Goal: Information Seeking & Learning: Find specific fact

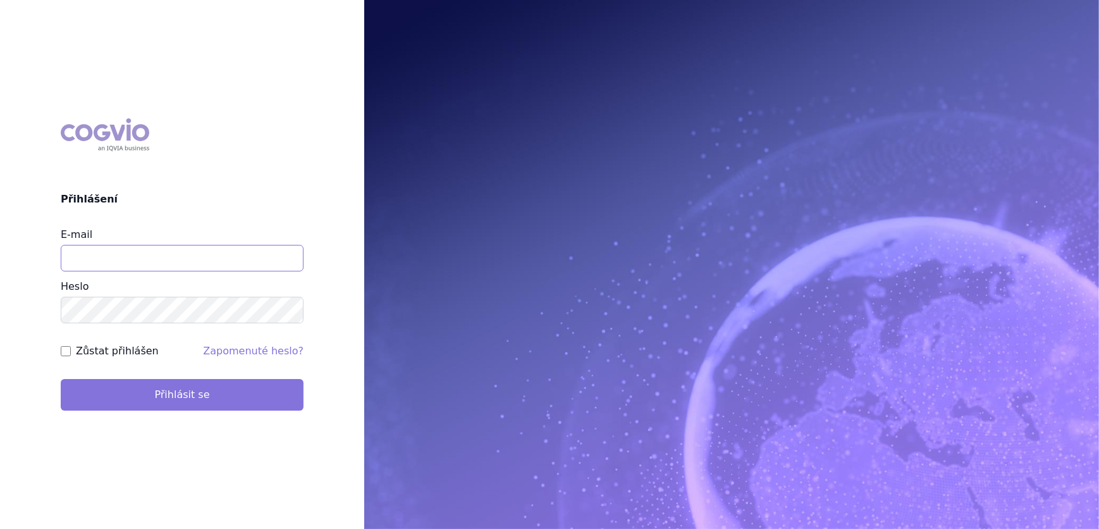
type input "aplikace.ocul1@vzp.cz"
click at [218, 408] on button "Přihlásit se" at bounding box center [182, 395] width 243 height 32
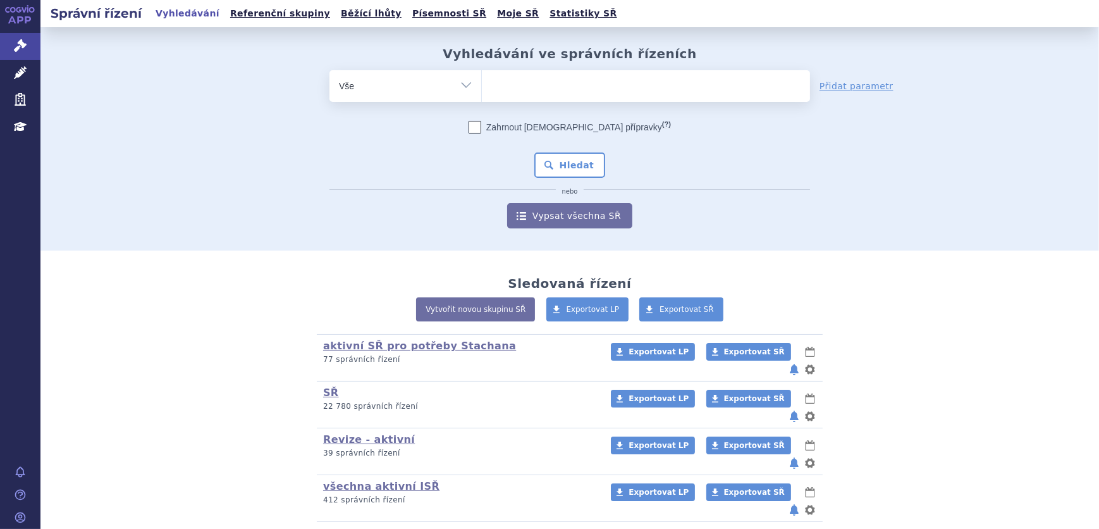
click at [551, 83] on ul at bounding box center [646, 83] width 328 height 27
click at [482, 83] on select at bounding box center [481, 86] width 1 height 32
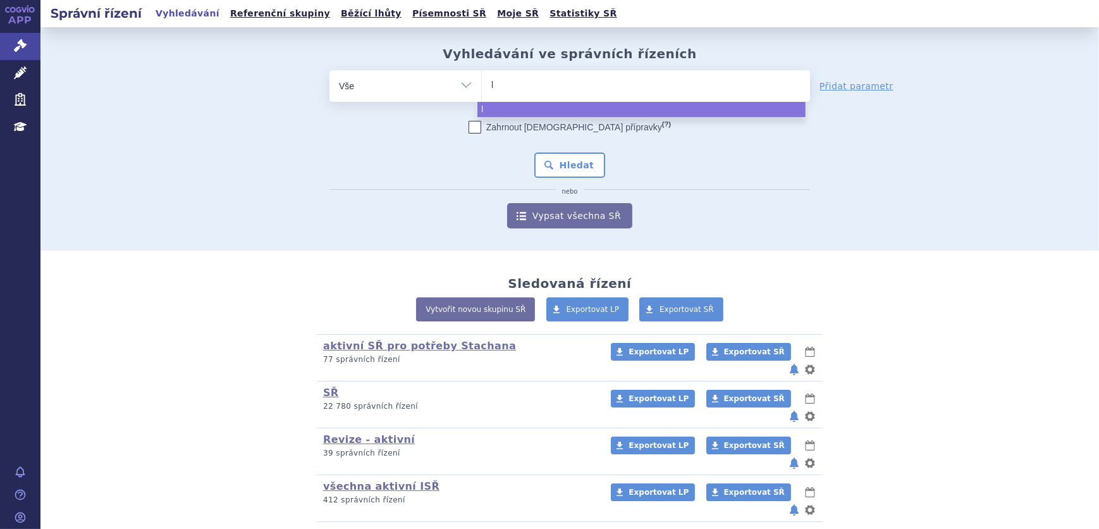
type input "li"
type input "lib"
type input "libt"
type input "libta"
type input "libtay"
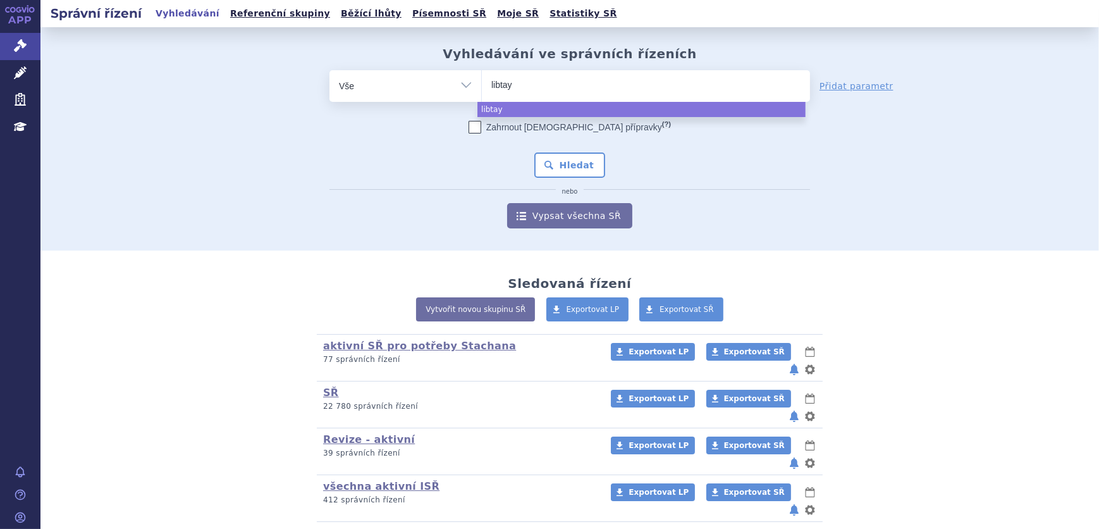
type input "libtayo"
select select "libtayo"
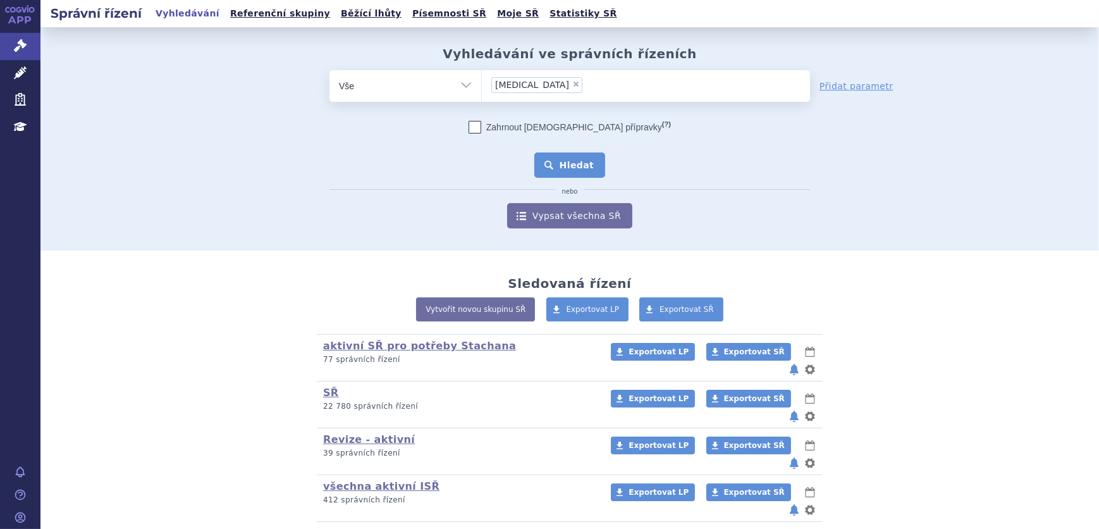
click at [594, 162] on button "Hledat" at bounding box center [569, 164] width 71 height 25
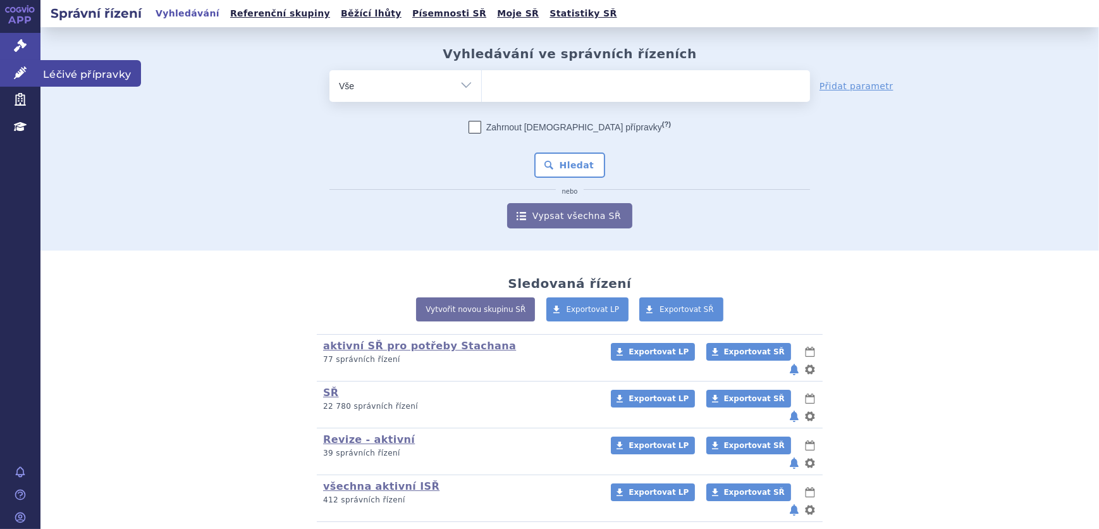
click at [34, 80] on link "Léčivé přípravky" at bounding box center [20, 73] width 40 height 27
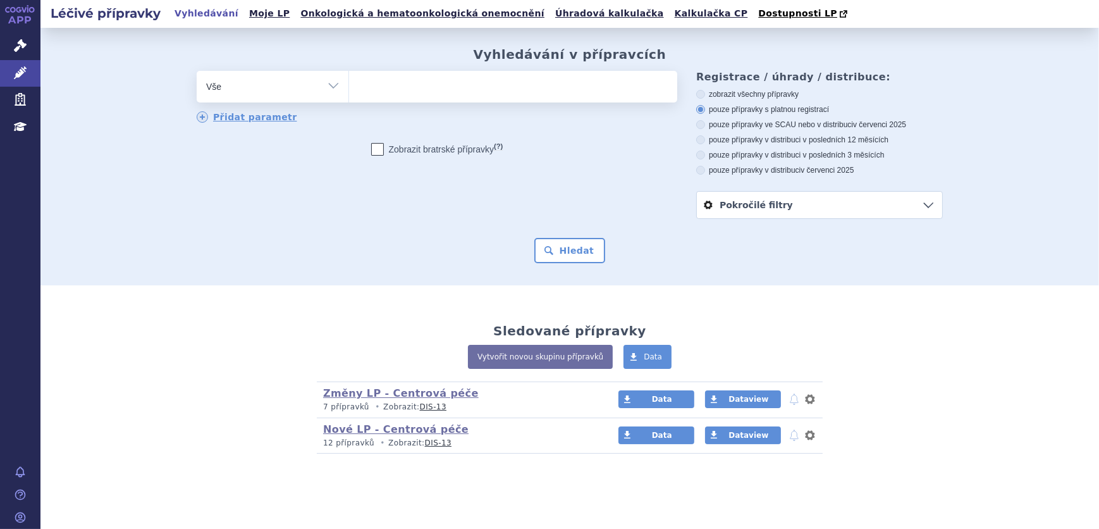
click at [427, 88] on ul at bounding box center [513, 84] width 328 height 27
click at [349, 88] on select at bounding box center [348, 86] width 1 height 32
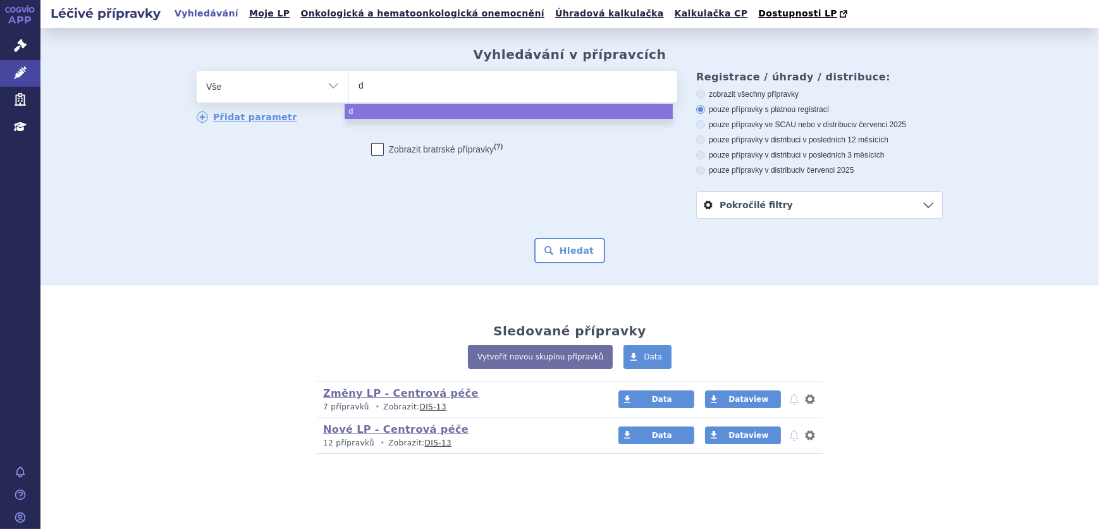
type input "dy"
type input "dys"
type input "dyspo"
type input "dyspor"
type input "dysport"
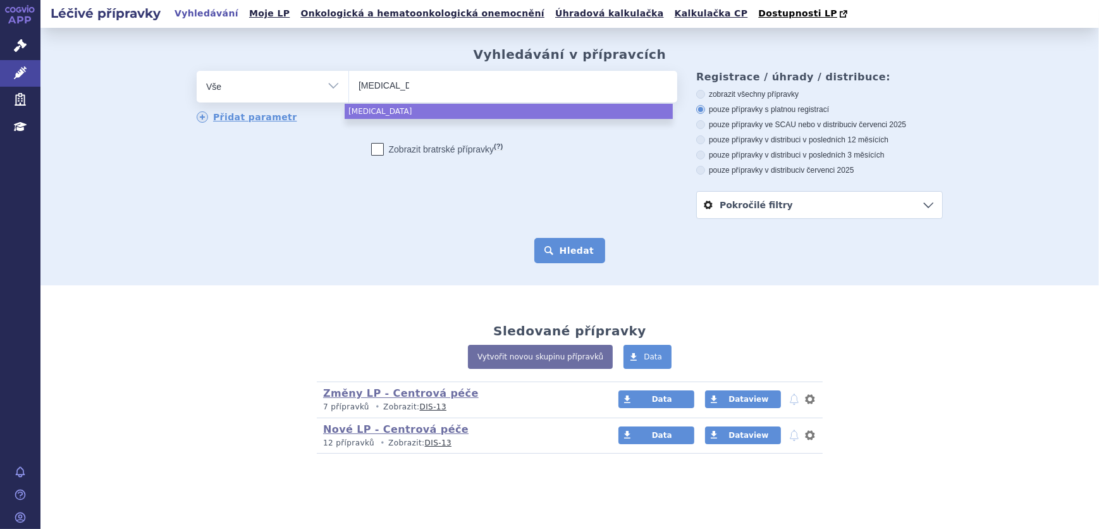
select select "dysport"
click at [563, 238] on button "Hledat" at bounding box center [569, 250] width 71 height 25
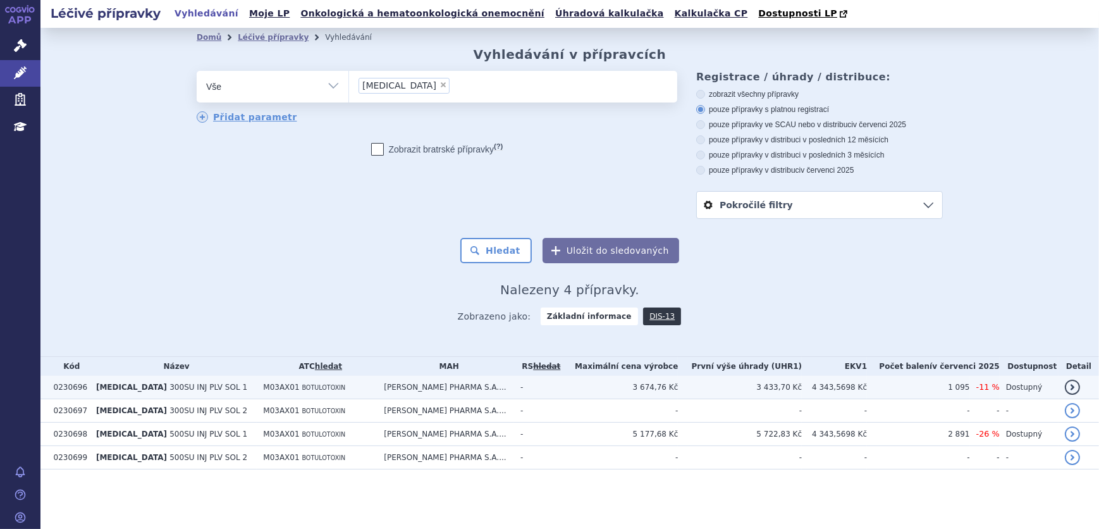
click at [477, 381] on td "[PERSON_NAME] PHARMA S.A...." at bounding box center [446, 387] width 137 height 23
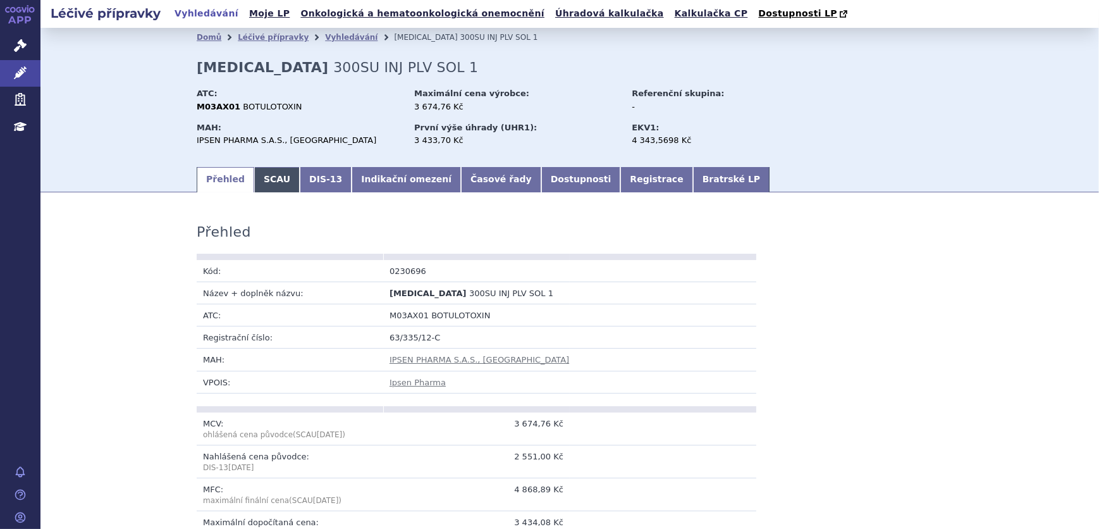
click at [254, 183] on link "SCAU" at bounding box center [277, 179] width 46 height 25
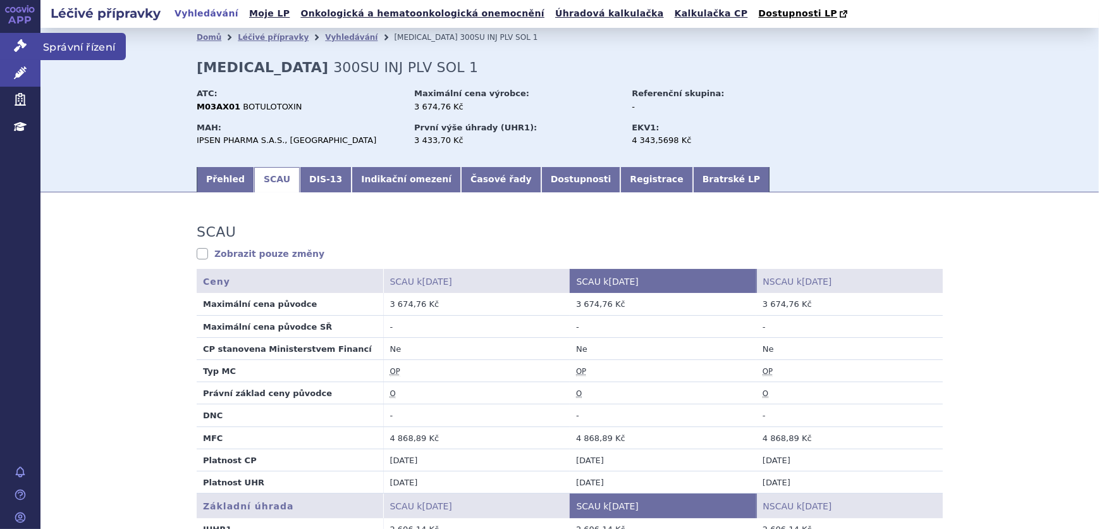
click at [18, 43] on icon at bounding box center [20, 45] width 13 height 13
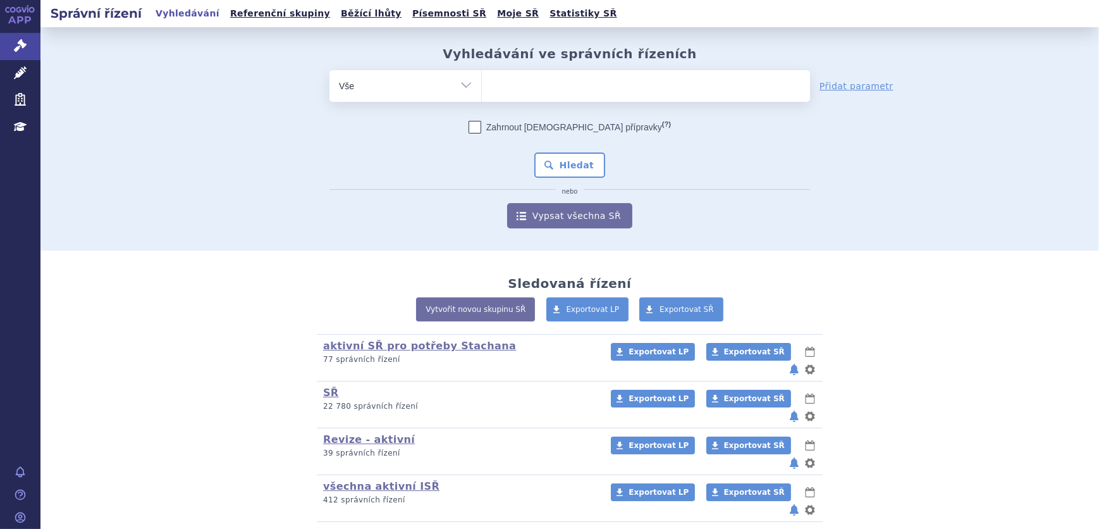
click at [541, 81] on ul at bounding box center [646, 83] width 328 height 27
click at [482, 81] on select at bounding box center [481, 86] width 1 height 32
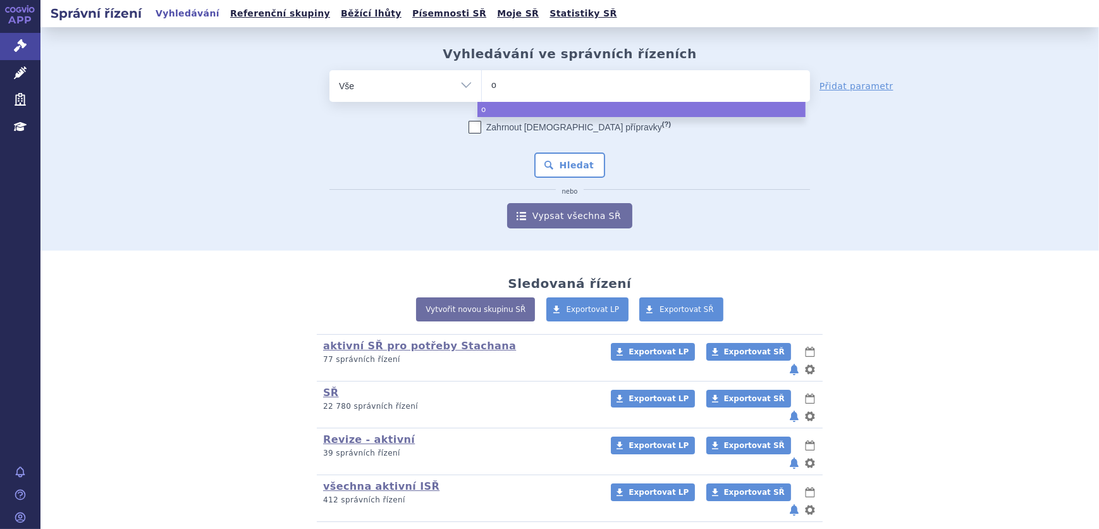
type input "oc"
type input "oct"
type input "octa"
type input "octapl"
type input "octapla"
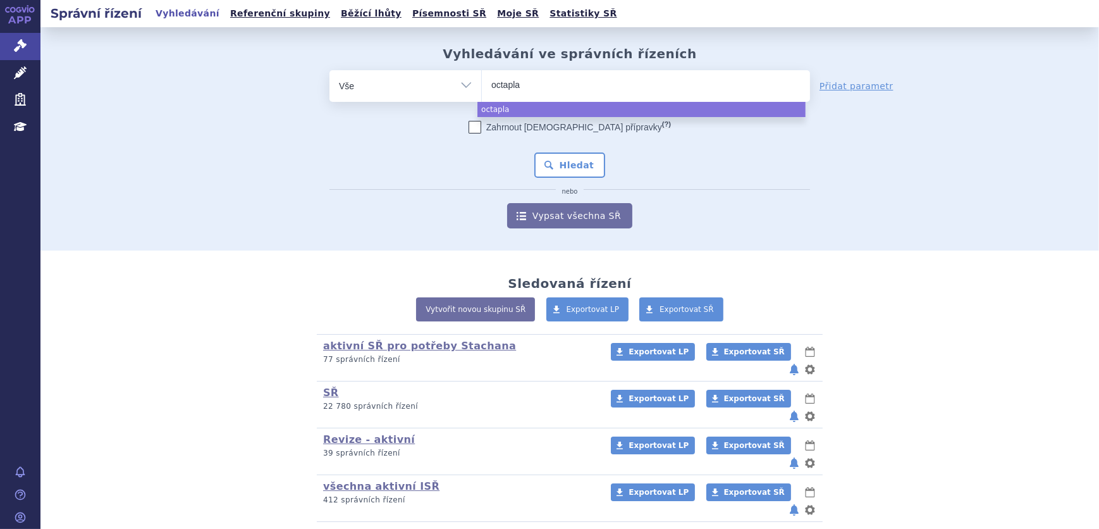
type input "octaplas"
select select "octaplas"
click at [565, 164] on button "Hledat" at bounding box center [569, 164] width 71 height 25
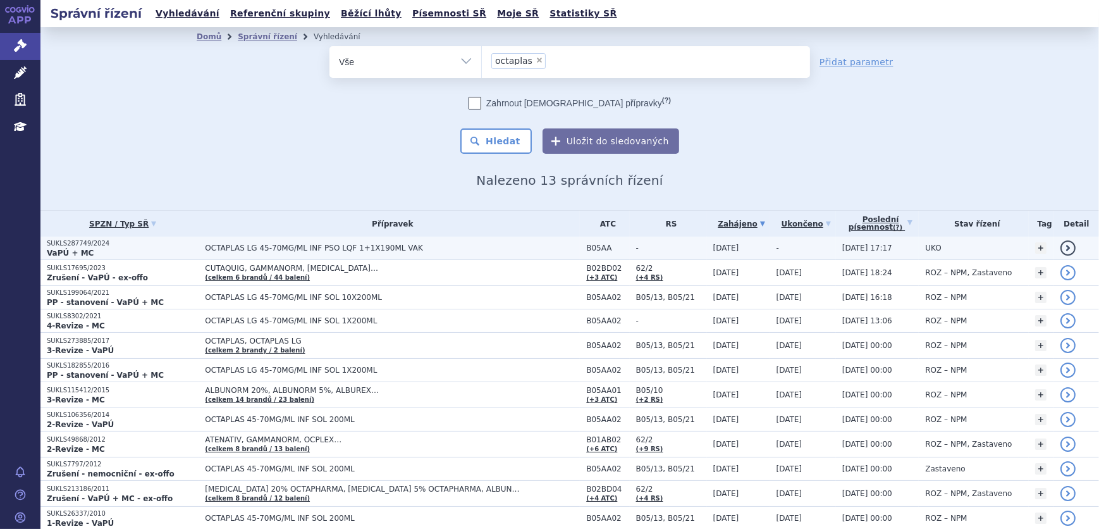
click at [383, 254] on td "OCTAPLAS LG 45-70MG/ML INF PSO LQF 1+1X190ML VAK" at bounding box center [389, 248] width 381 height 23
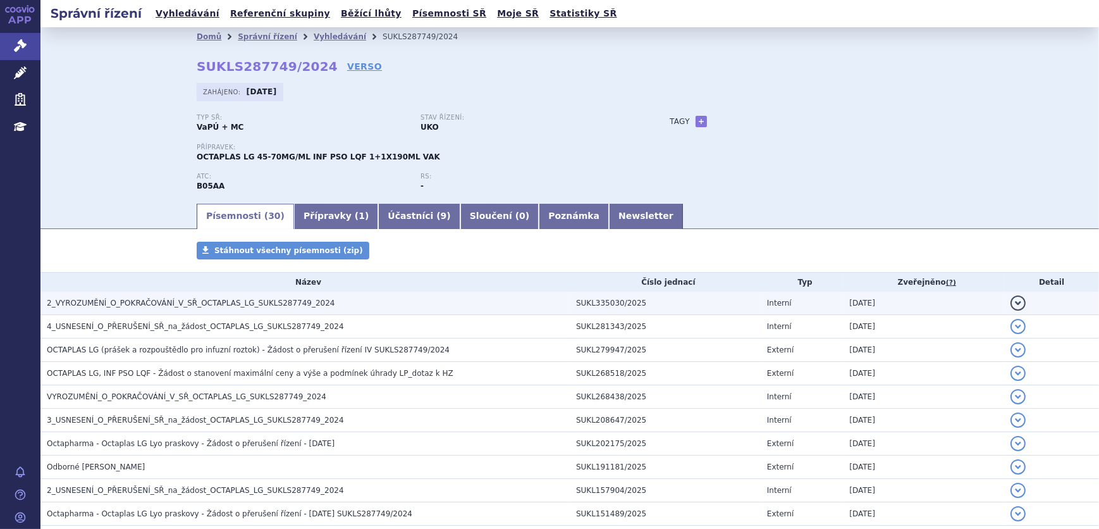
click at [218, 298] on span "2_VYROZUMĚNÍ_O_POKRAČOVÁNÍ_V_SŘ_OCTAPLAS_LG_SUKLS287749_2024" at bounding box center [191, 302] width 288 height 9
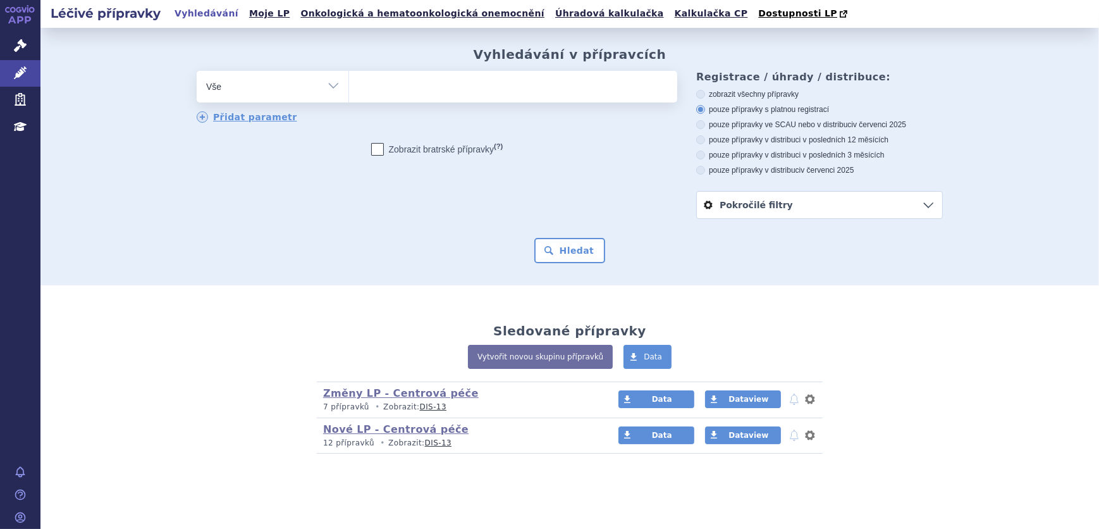
click at [373, 90] on ul at bounding box center [513, 84] width 328 height 27
click at [349, 90] on select at bounding box center [348, 86] width 1 height 32
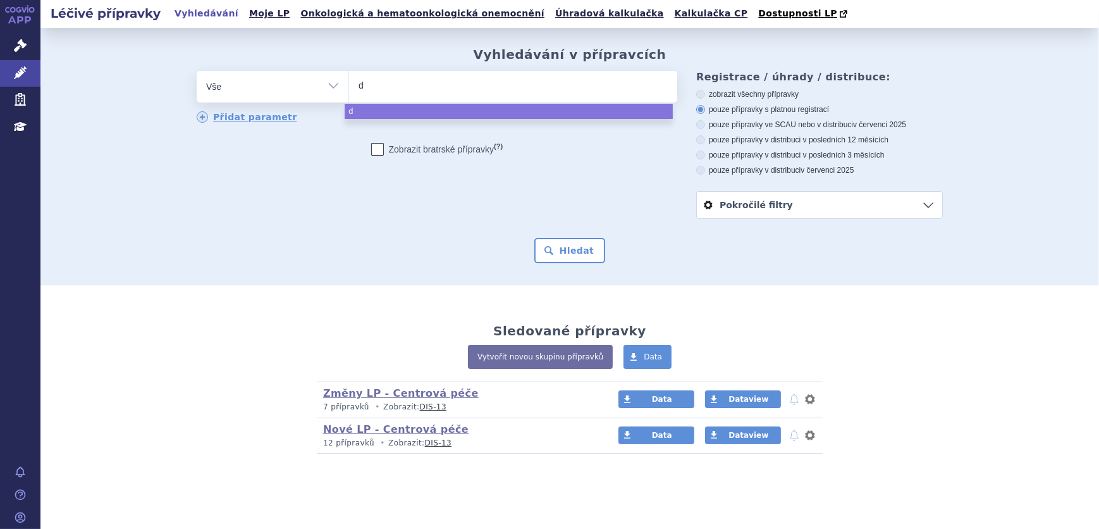
type input "dy"
type input "dys"
type input "dyspo"
type input "dyspor"
type input "dysport"
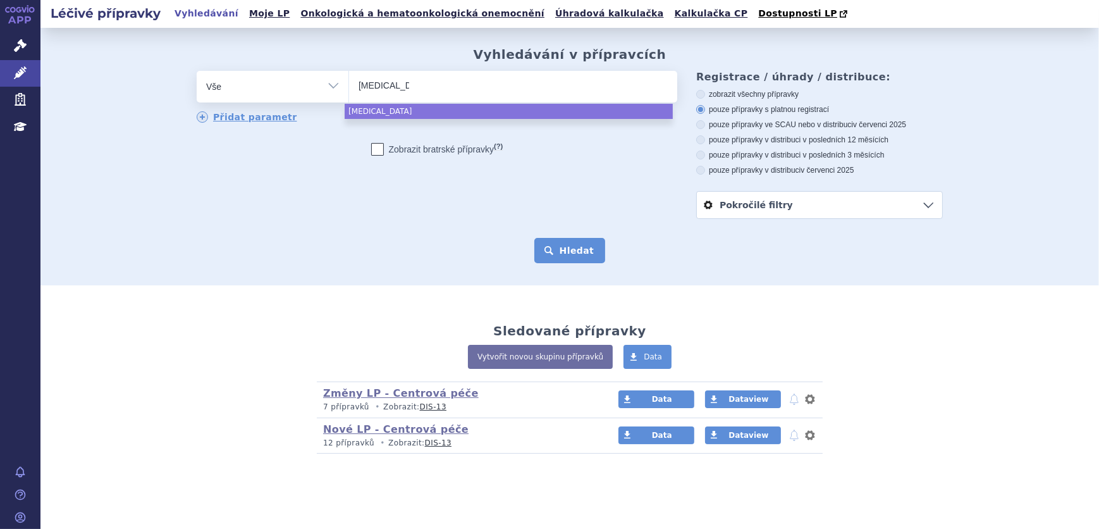
select select "dysport"
click at [580, 259] on button "Hledat" at bounding box center [569, 250] width 71 height 25
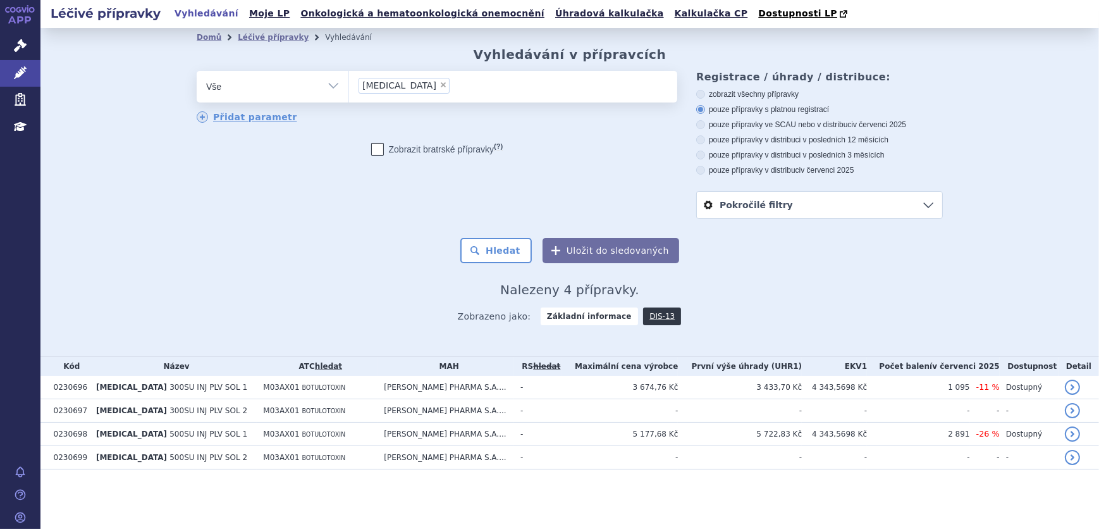
drag, startPoint x: 398, startPoint y: 86, endPoint x: 405, endPoint y: 85, distance: 6.4
click at [440, 86] on span "×" at bounding box center [444, 85] width 8 height 8
click at [349, 86] on select "[MEDICAL_DATA]" at bounding box center [348, 86] width 1 height 32
select select
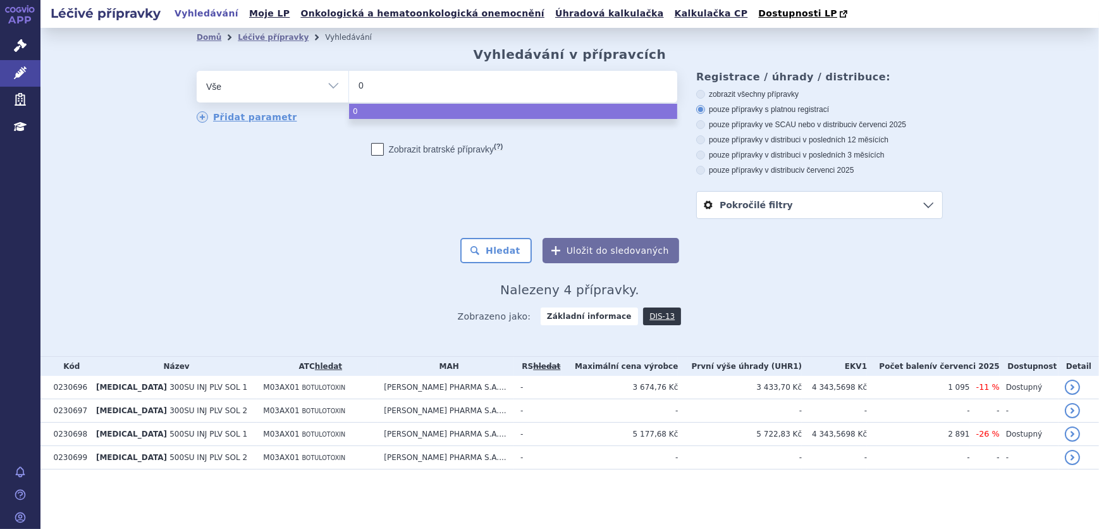
type input "08"
type input "082"
type input "0823"
type input "08236"
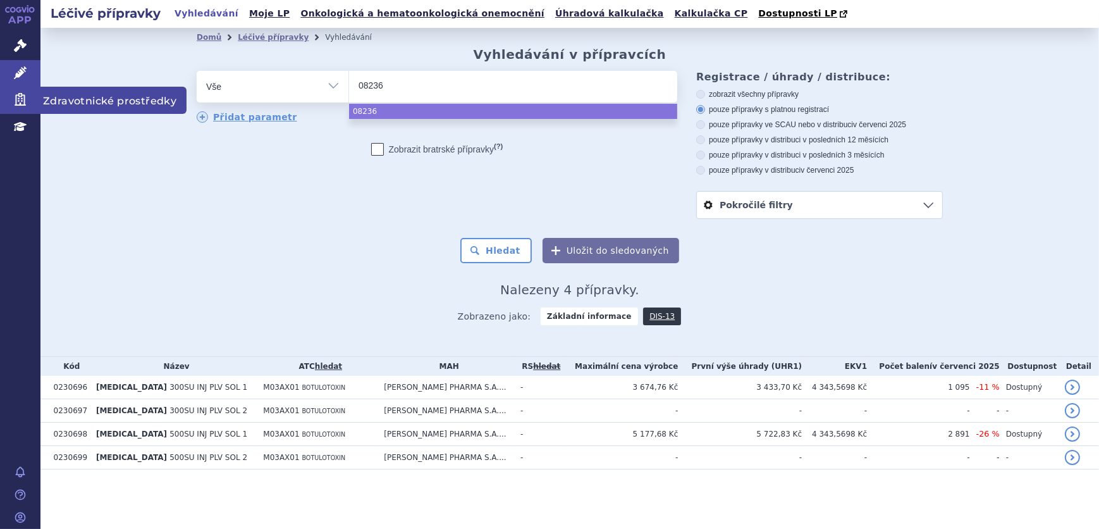
select select "08236"
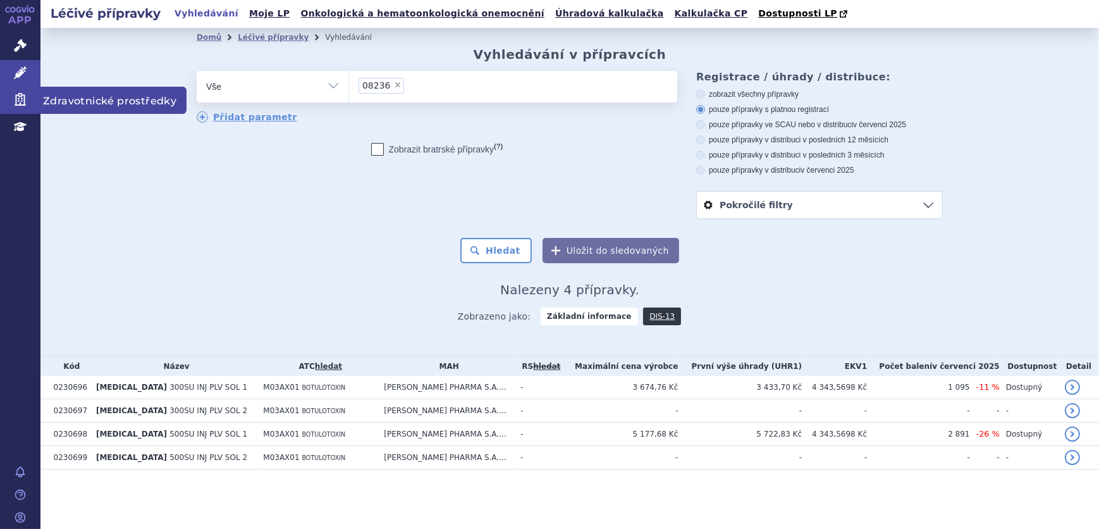
click at [16, 99] on icon at bounding box center [20, 99] width 11 height 13
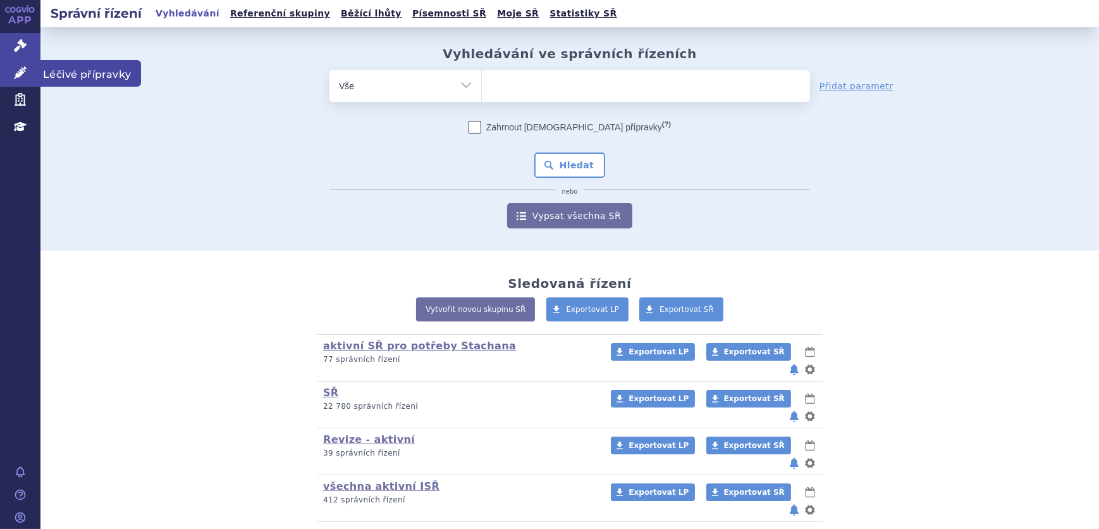
click at [34, 74] on link "Léčivé přípravky" at bounding box center [20, 73] width 40 height 27
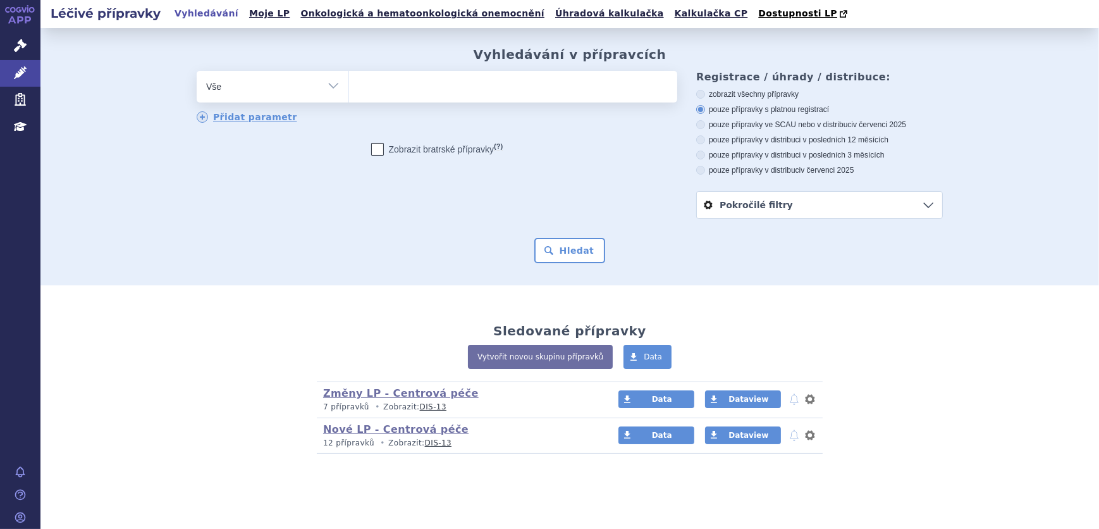
click at [359, 78] on input "search" at bounding box center [362, 85] width 7 height 16
paste input "A008236"
type input "A008236"
select select "A008236"
click at [558, 253] on button "Hledat" at bounding box center [569, 250] width 71 height 25
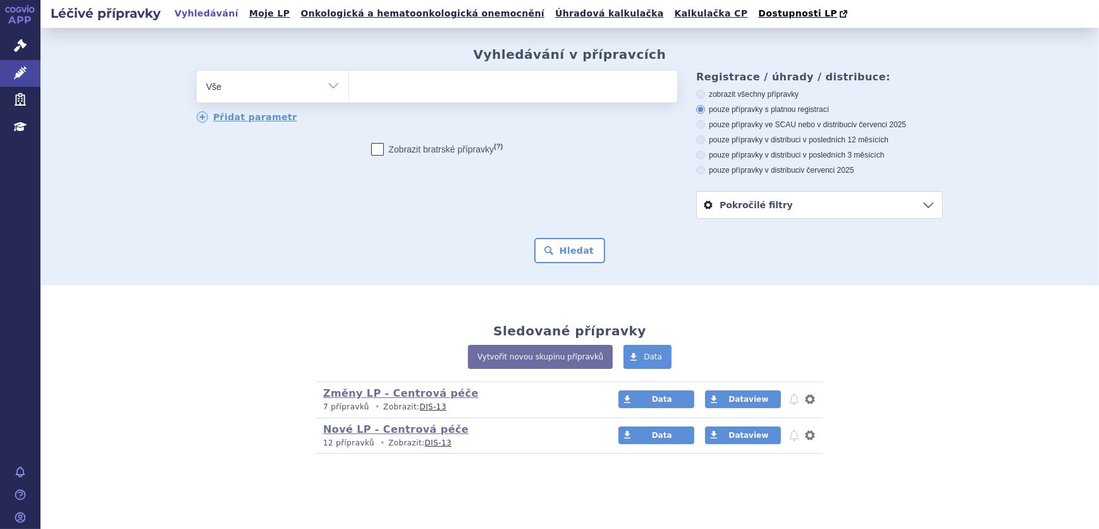
click at [502, 76] on ul at bounding box center [513, 84] width 328 height 27
click at [349, 76] on select at bounding box center [348, 86] width 1 height 32
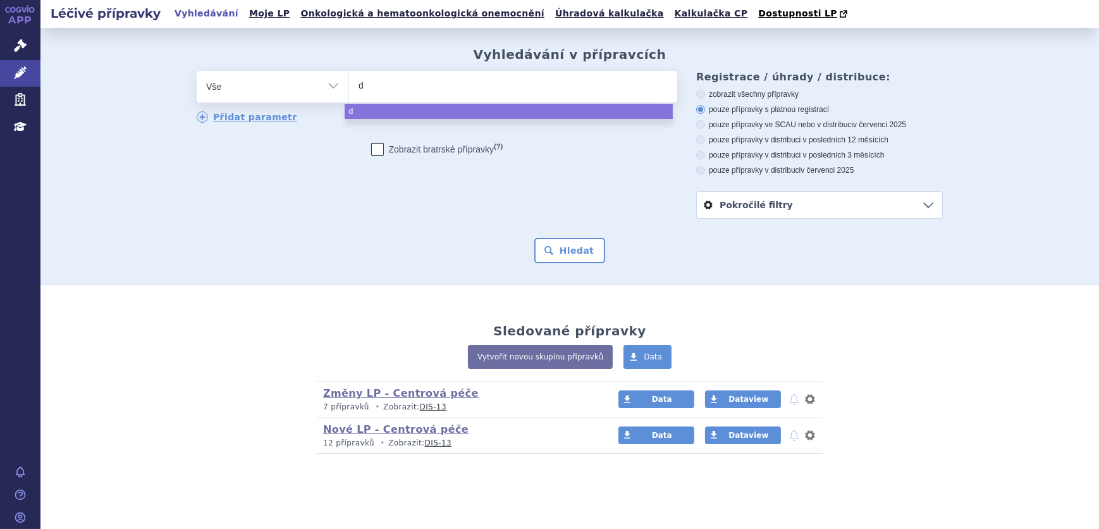
type input "dy"
type input "dys"
type input "dyspo"
type input "dyspor"
type input "dysport"
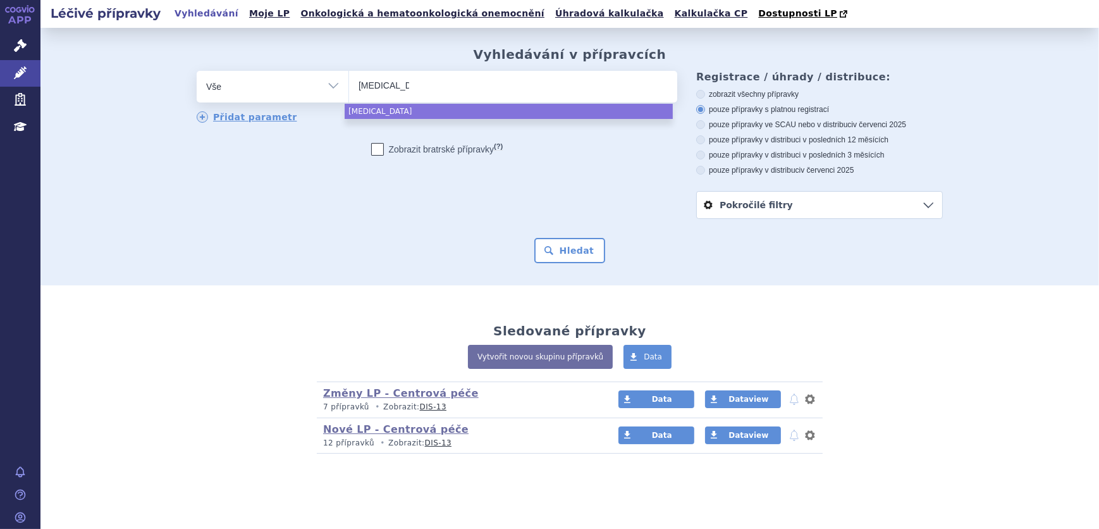
select select "dysport"
click at [565, 237] on form "odstranit Vše Přípravek/SUKL kód MAH VPOIS ATC/Aktivní látka dysport" at bounding box center [570, 167] width 746 height 192
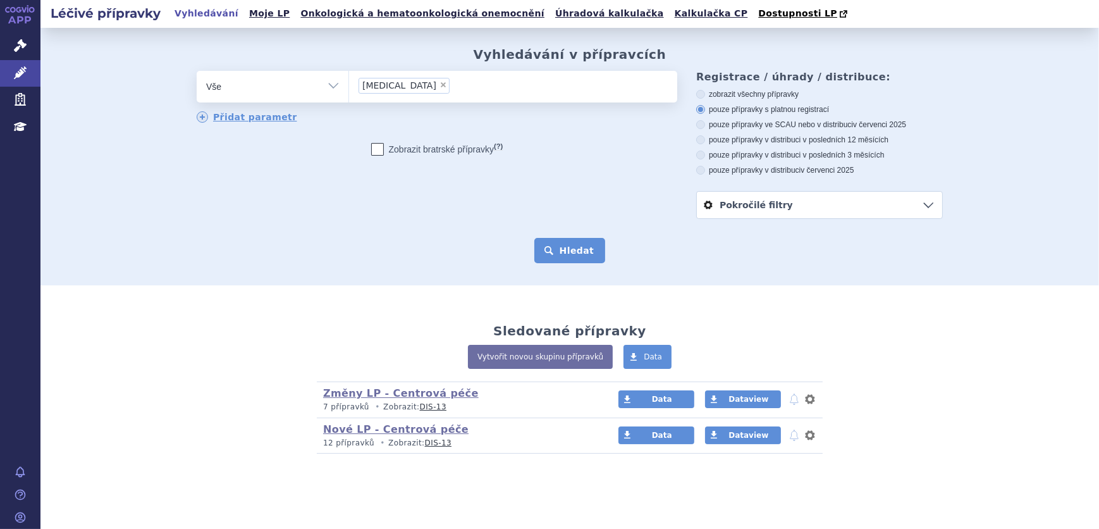
click at [567, 252] on button "Hledat" at bounding box center [569, 250] width 71 height 25
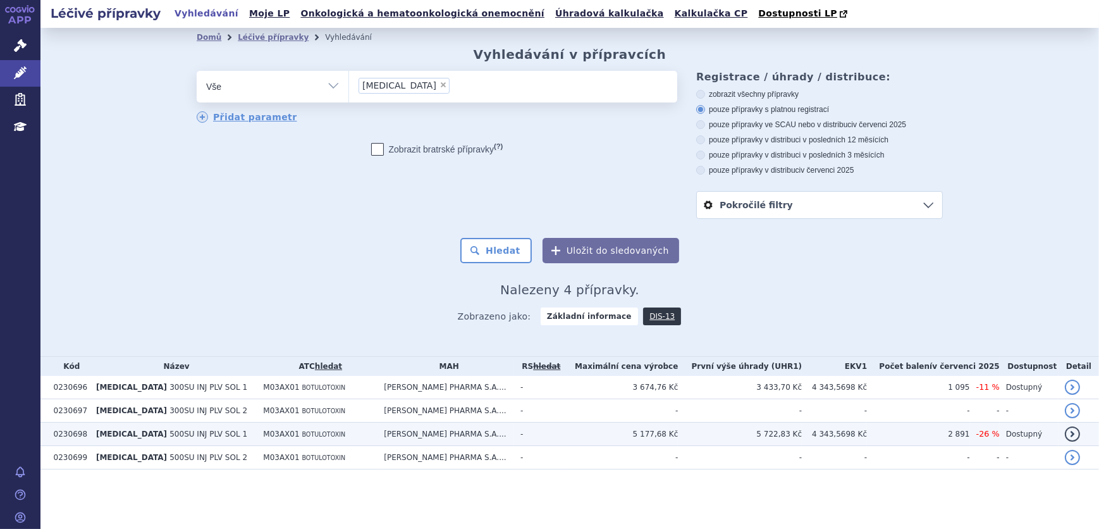
click at [359, 435] on td "M03AX01 BOTULOTOXIN" at bounding box center [317, 433] width 121 height 23
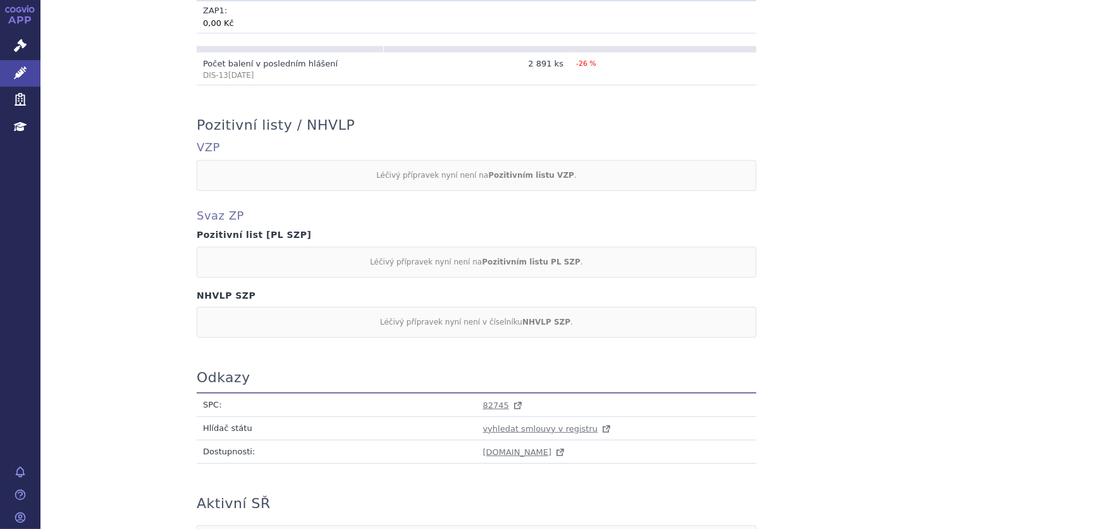
scroll to position [1073, 0]
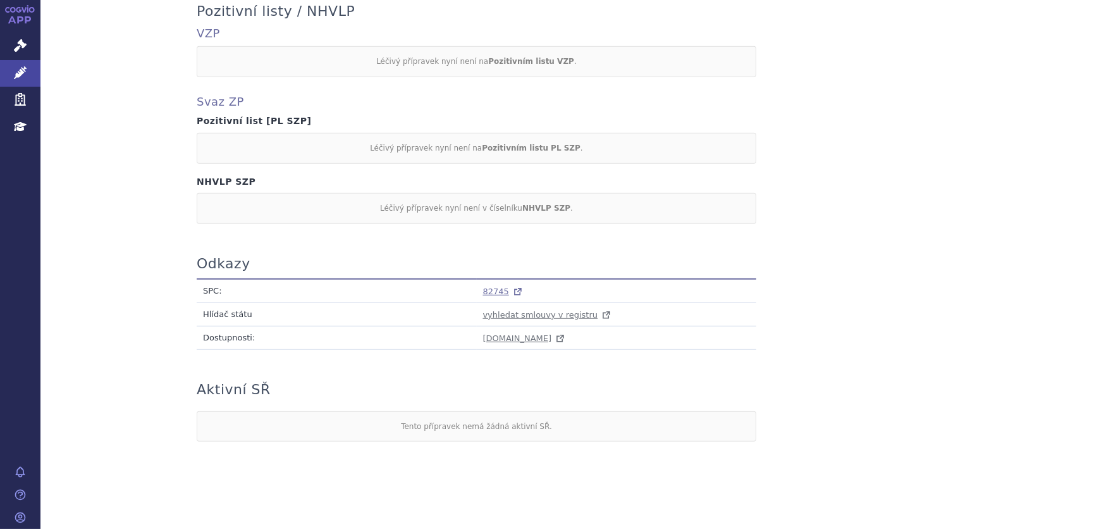
click at [483, 288] on span "82745" at bounding box center [496, 290] width 26 height 9
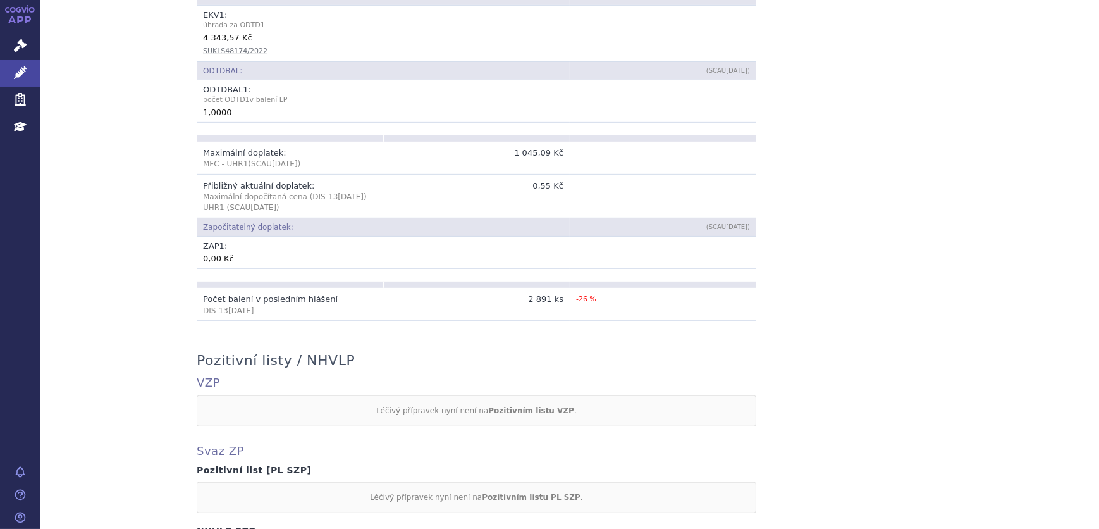
scroll to position [555, 0]
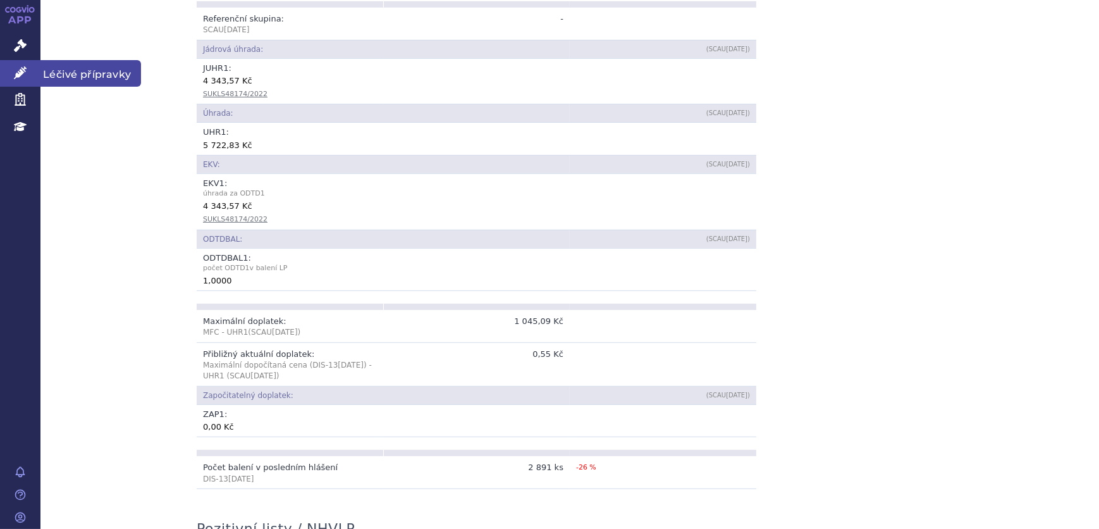
click at [26, 78] on icon at bounding box center [20, 72] width 13 height 13
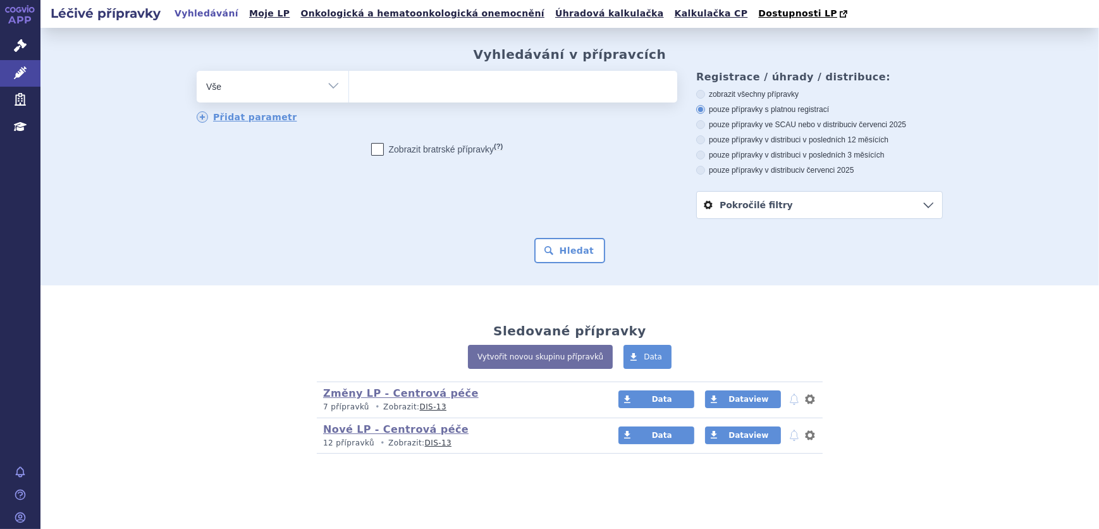
click at [298, 82] on select "Vše Přípravek/SUKL kód MAH VPOIS ATC/Aktivní látka Léková forma Síla" at bounding box center [273, 85] width 152 height 28
select select "filter-atc-group"
click at [197, 71] on select "Vše Přípravek/SUKL kód MAH VPOIS ATC/Aktivní látka Léková forma Síla" at bounding box center [273, 85] width 152 height 28
click at [369, 92] on ul at bounding box center [513, 84] width 328 height 27
click at [349, 92] on select at bounding box center [348, 86] width 1 height 32
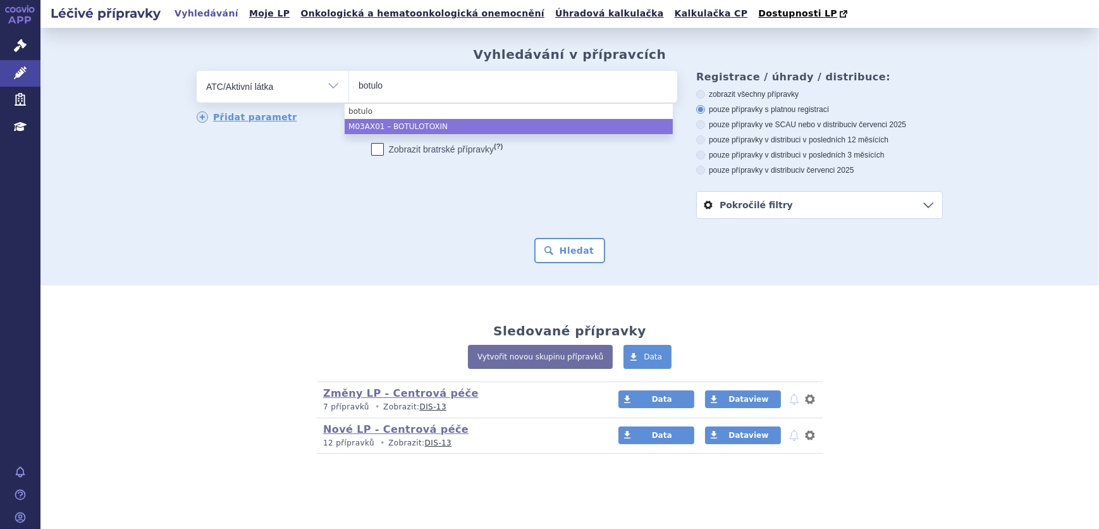
type input "botulo"
select select "M03AX01"
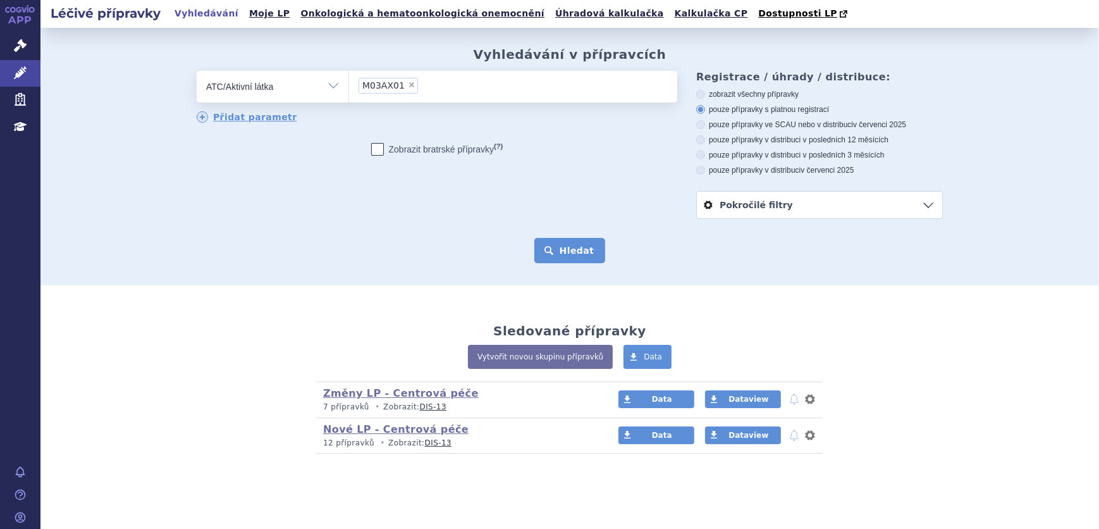
click at [554, 259] on button "Hledat" at bounding box center [569, 250] width 71 height 25
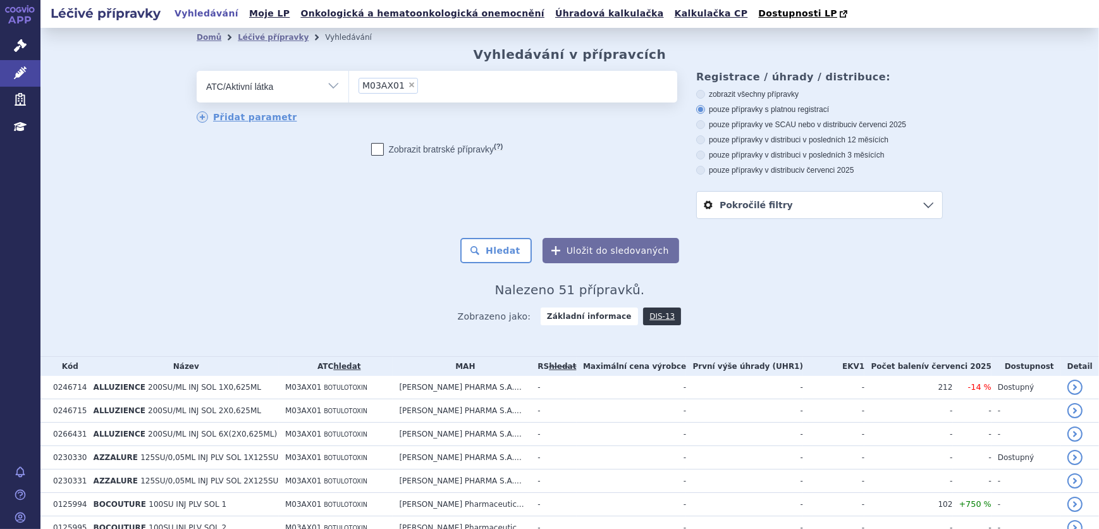
click at [721, 94] on label "zobrazit všechny přípravky" at bounding box center [819, 94] width 247 height 10
click at [706, 94] on input "zobrazit všechny přípravky" at bounding box center [702, 96] width 8 height 8
radio input "true"
click at [508, 250] on button "Hledat" at bounding box center [495, 250] width 71 height 25
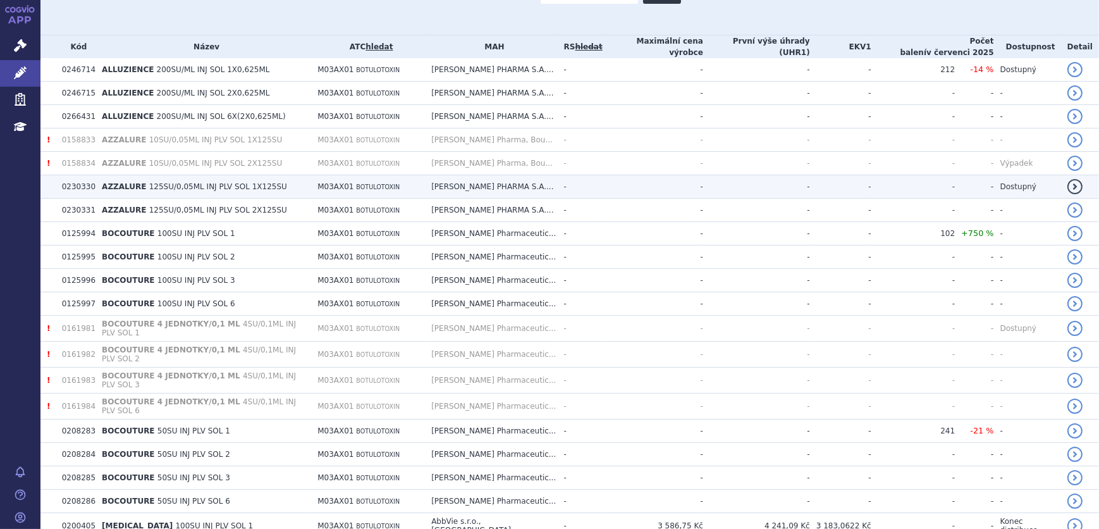
scroll to position [150, 0]
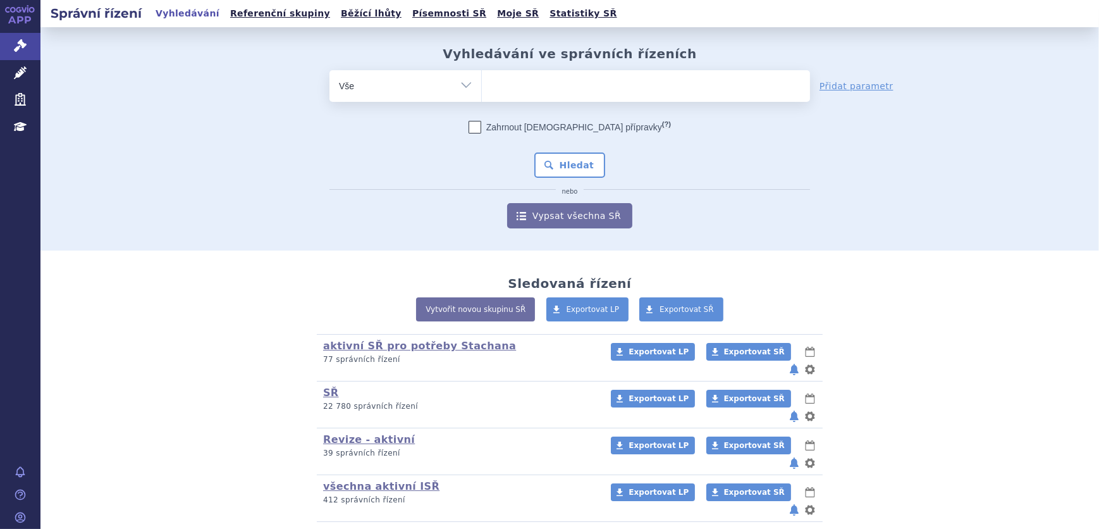
click at [559, 82] on ul at bounding box center [646, 83] width 328 height 27
click at [482, 82] on select at bounding box center [481, 86] width 1 height 32
paste input "A008236"
type input "A008236"
select select "A008236"
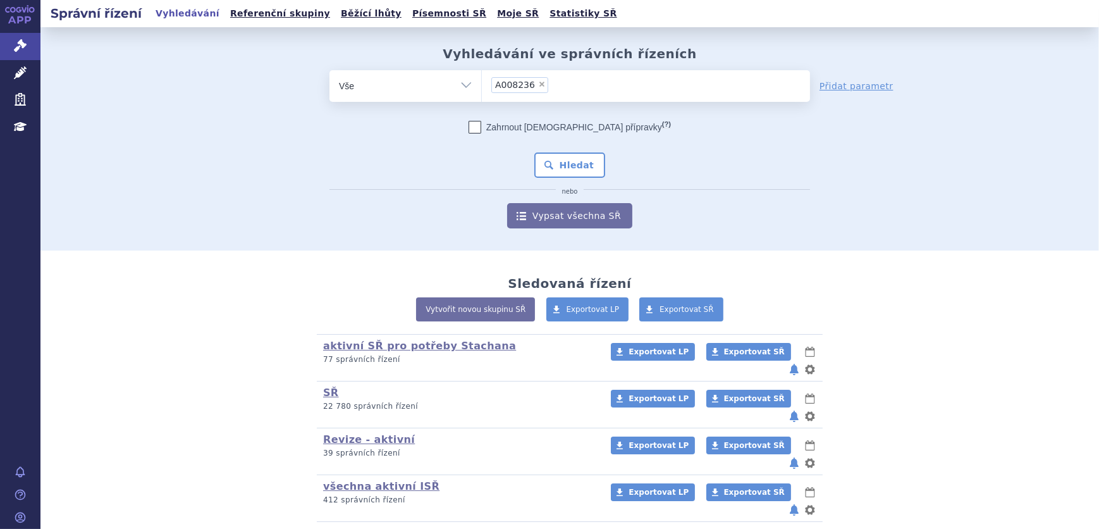
type input "A008236"
select select
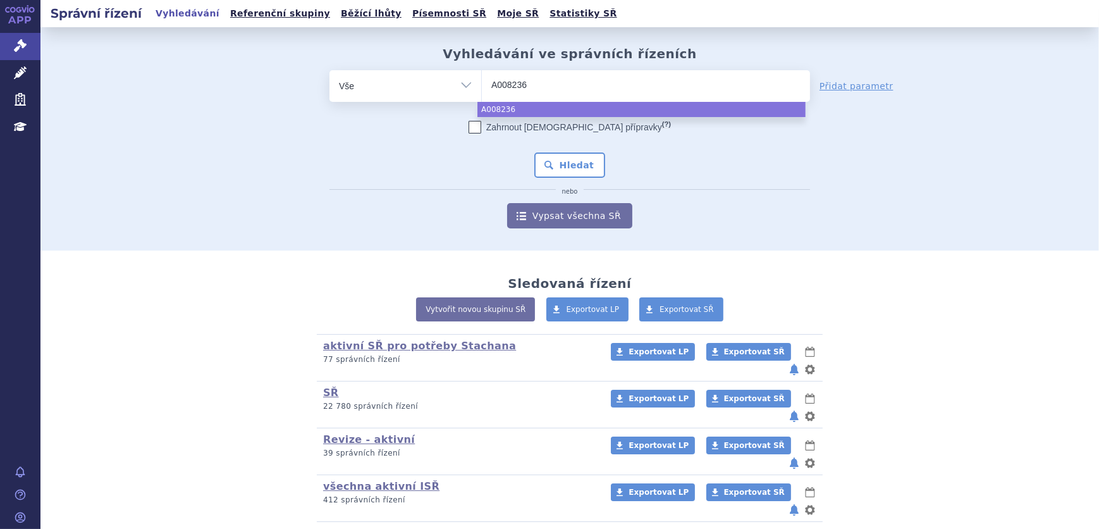
type input "008236"
select select "008236"
click at [555, 161] on button "Hledat" at bounding box center [569, 164] width 71 height 25
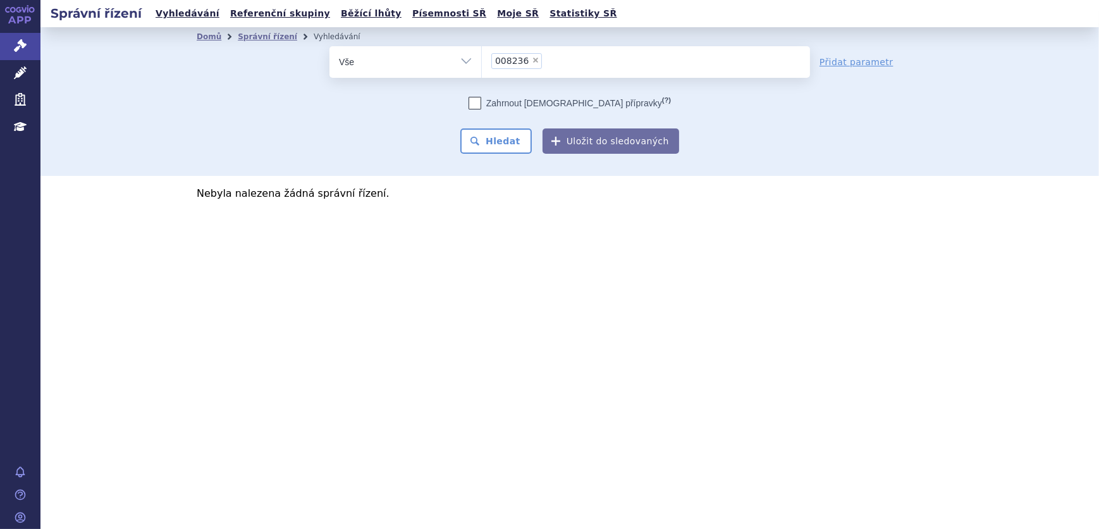
click at [555, 61] on ul "× 008236" at bounding box center [646, 60] width 328 height 28
click at [482, 61] on select "008236" at bounding box center [481, 62] width 1 height 32
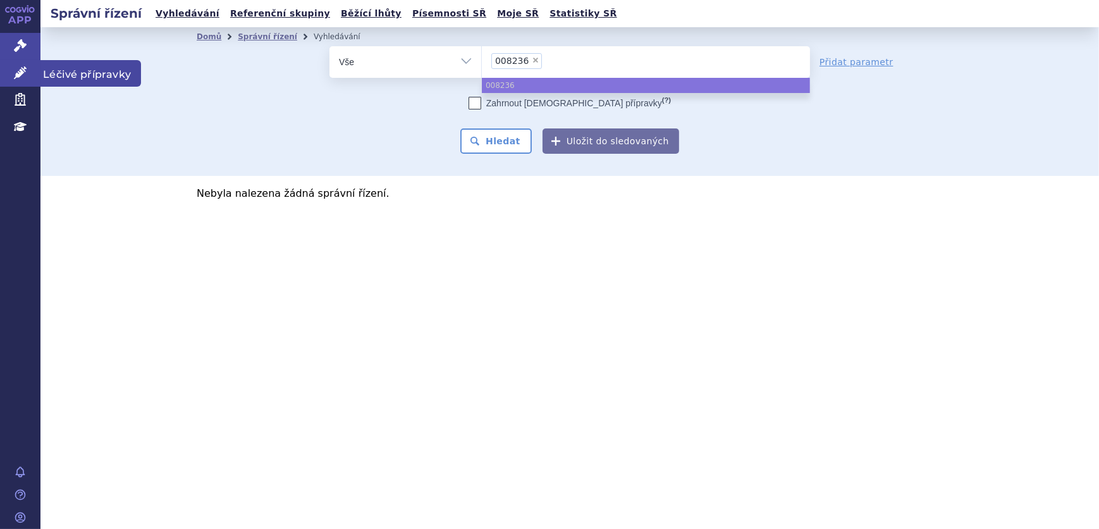
click at [20, 71] on icon at bounding box center [20, 72] width 13 height 13
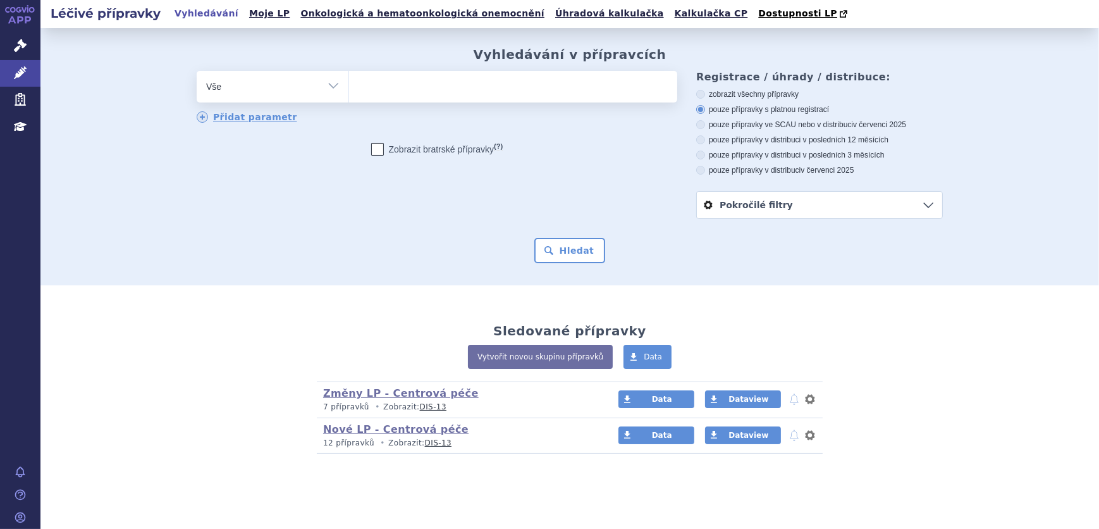
click at [448, 78] on ul at bounding box center [513, 84] width 328 height 27
click at [349, 78] on select at bounding box center [348, 86] width 1 height 32
paste input "A008236"
type input "A008236"
select select "A008236"
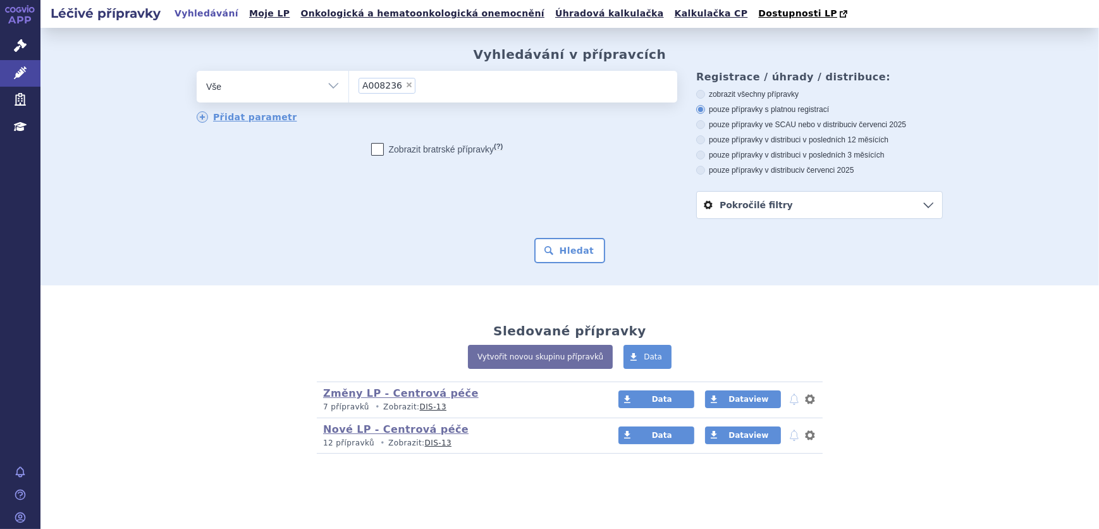
type input "A008236"
select select
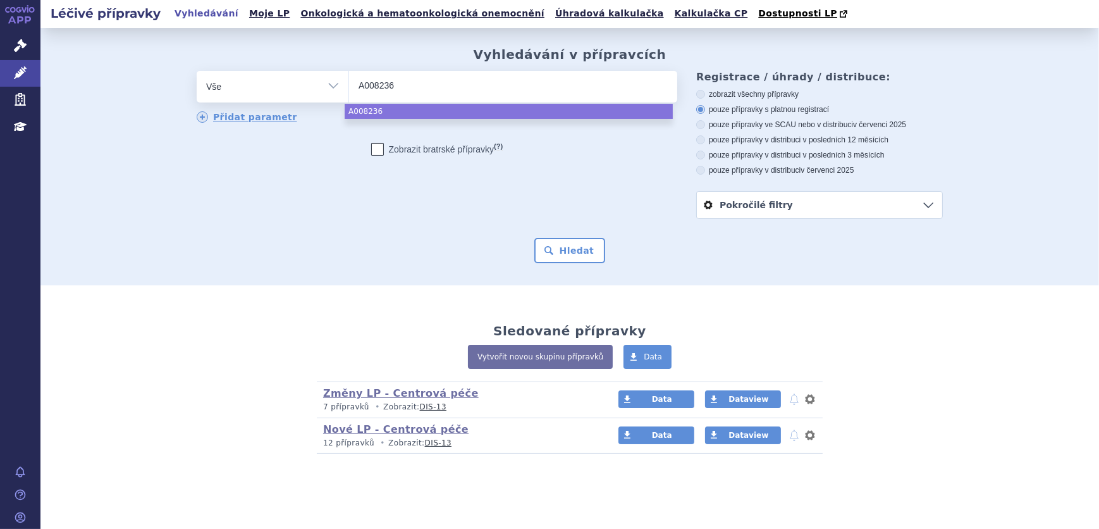
type input "008236"
select select "008236"
click at [569, 253] on button "Hledat" at bounding box center [569, 250] width 71 height 25
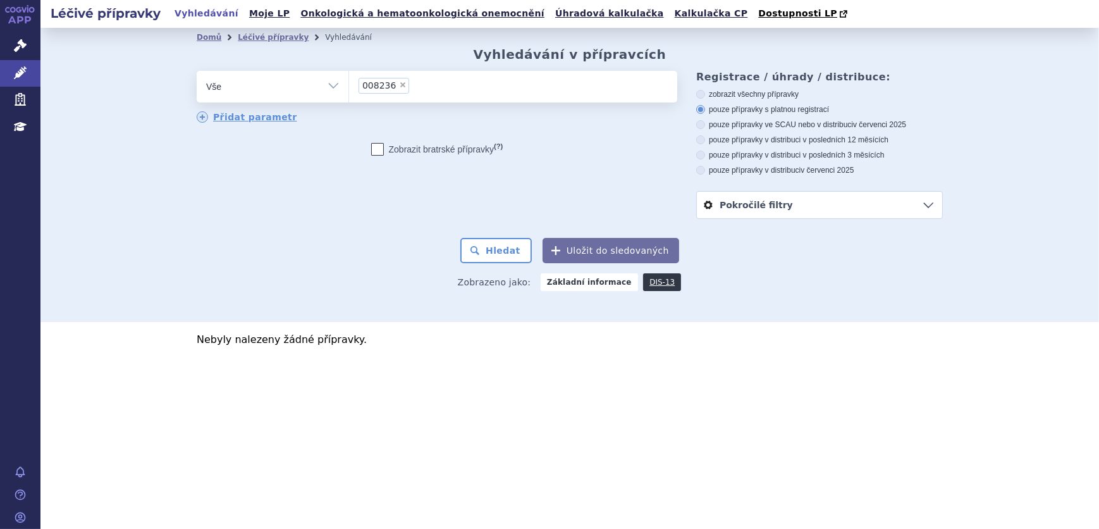
click at [417, 85] on ul "× 008236" at bounding box center [513, 85] width 328 height 28
click at [349, 85] on select "008236" at bounding box center [348, 86] width 1 height 32
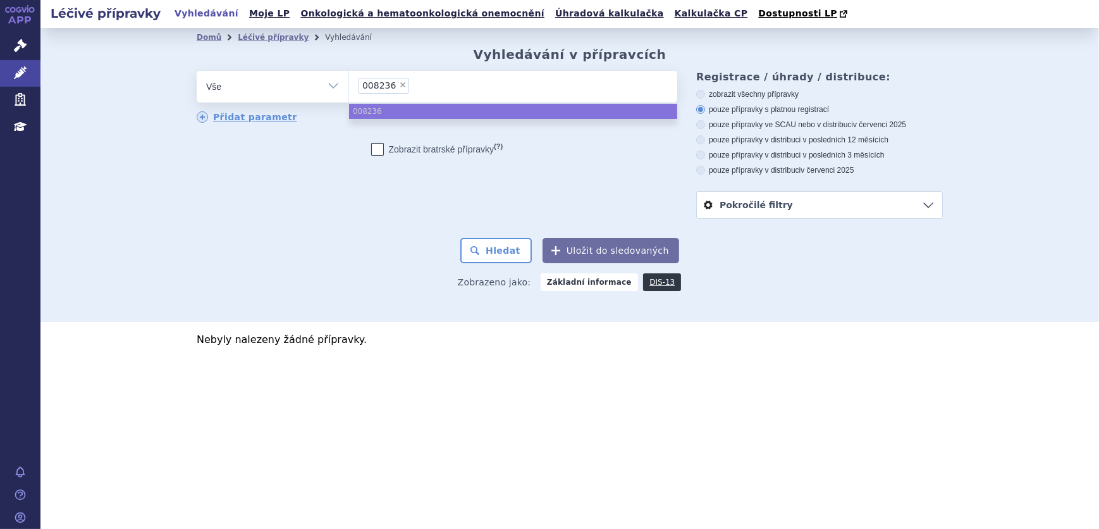
select select
type input "008236"
type input "0008236"
select select "0008236"
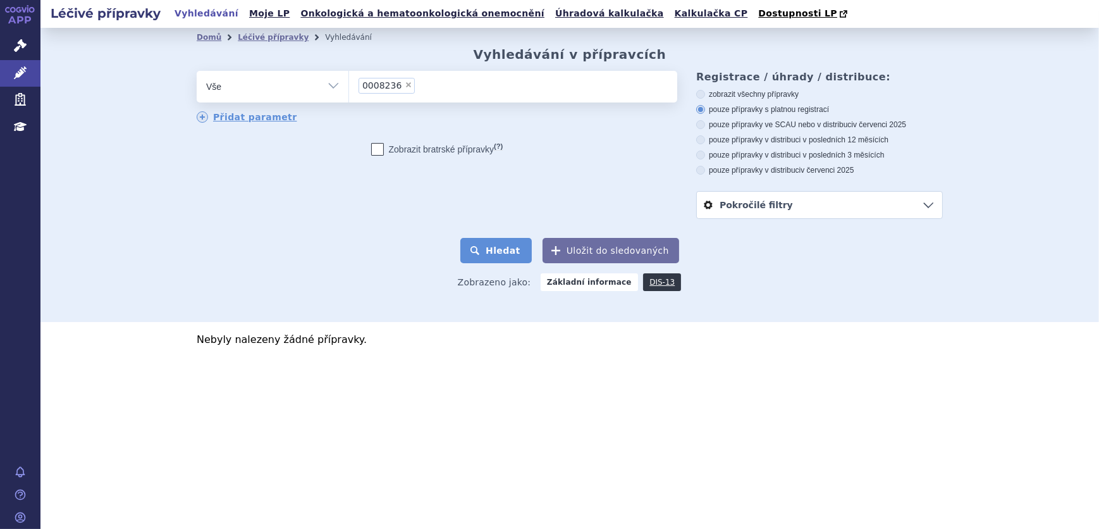
click at [526, 258] on button "Hledat" at bounding box center [495, 250] width 71 height 25
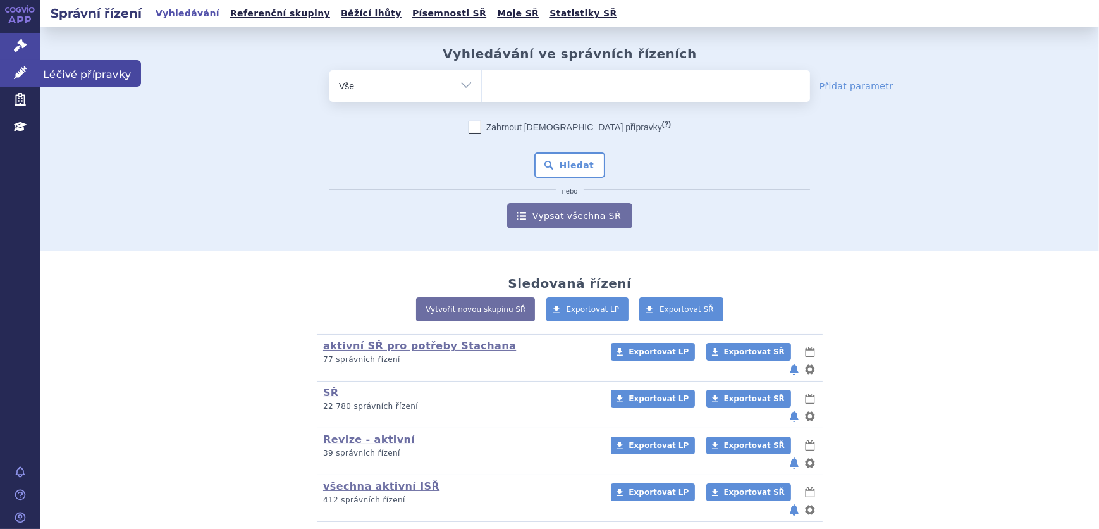
click at [27, 75] on link "Léčivé přípravky" at bounding box center [20, 73] width 40 height 27
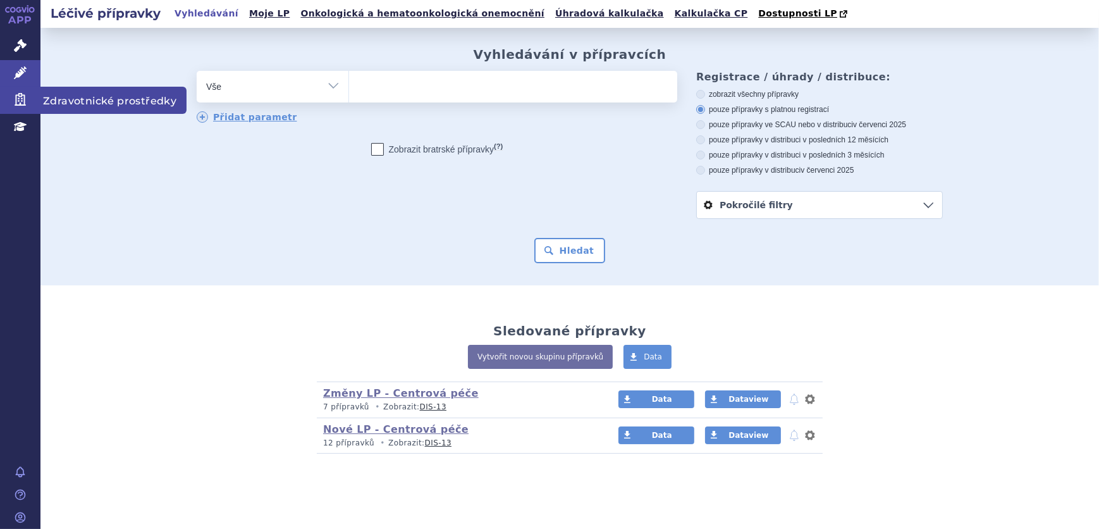
click at [25, 96] on icon at bounding box center [20, 99] width 13 height 13
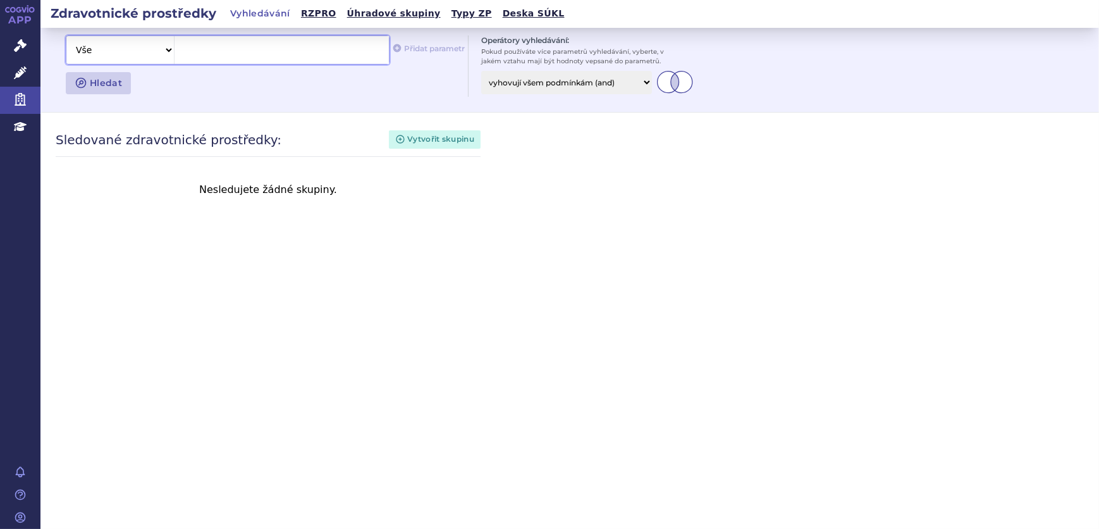
click at [161, 54] on select "Vše Název/Kód ZP Výrobce Ohlašovatel Typ ZP Úhradová skupina Kategorie ZUM Spis…" at bounding box center [120, 50] width 108 height 28
click at [253, 49] on div at bounding box center [282, 50] width 214 height 28
paste span
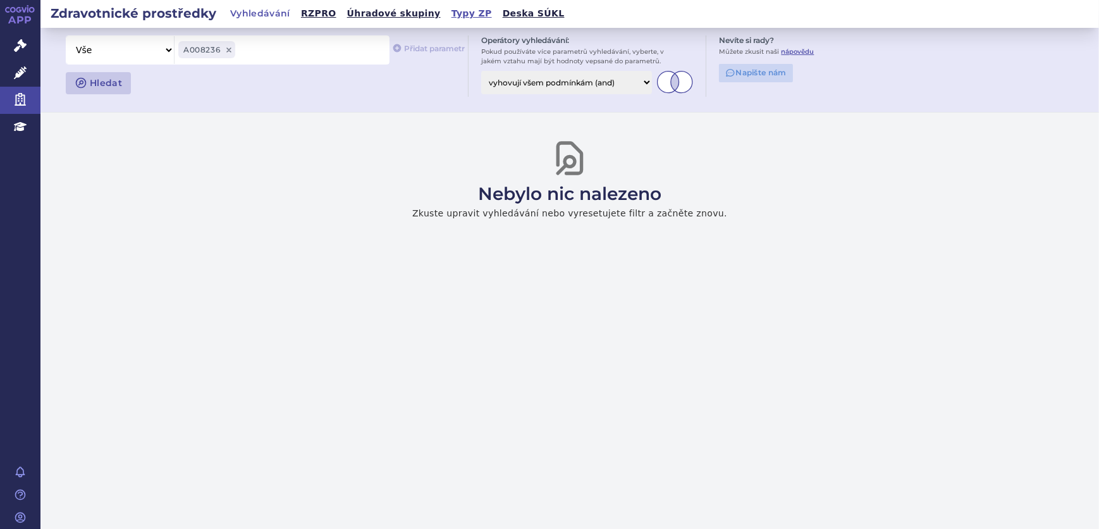
click at [448, 13] on link "Typy ZP" at bounding box center [472, 13] width 48 height 17
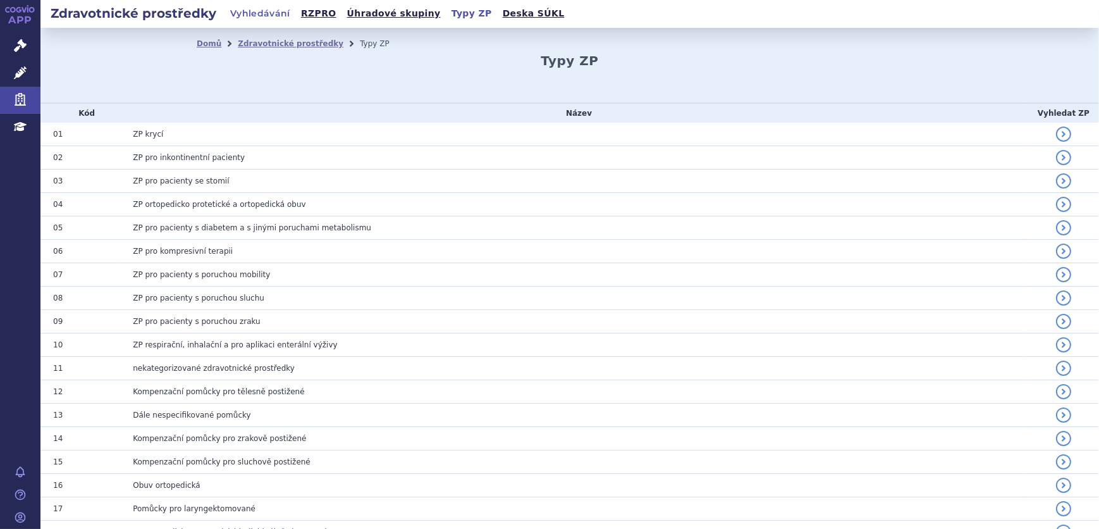
click at [274, 14] on link "Vyhledávání" at bounding box center [260, 14] width 68 height 18
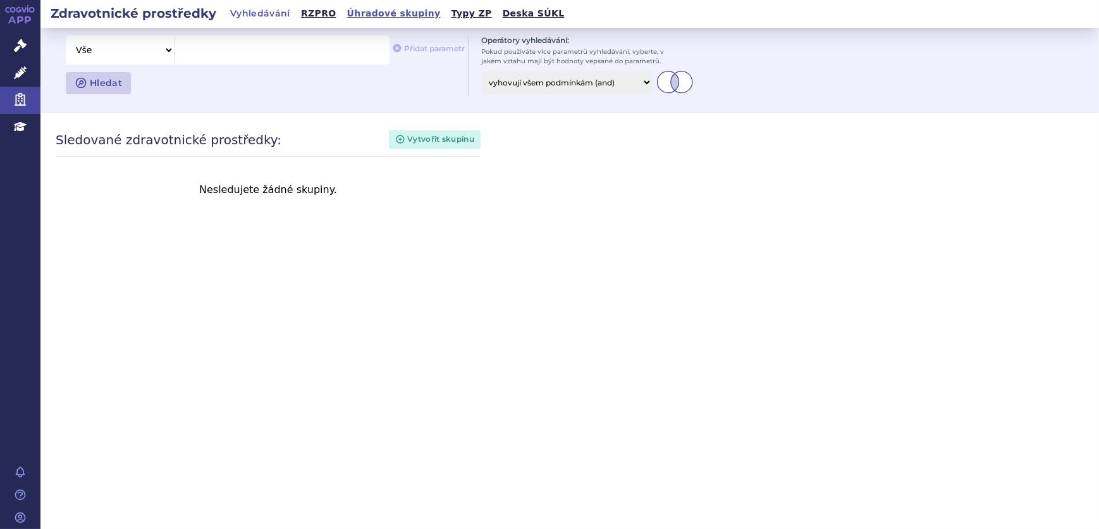
click at [371, 11] on link "Úhradové skupiny" at bounding box center [393, 13] width 101 height 17
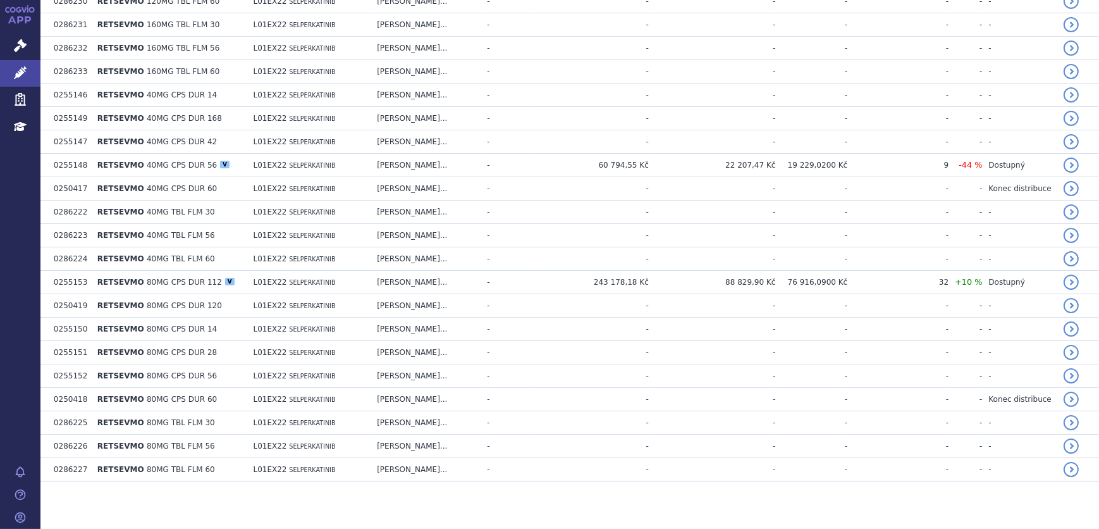
scroll to position [435, 0]
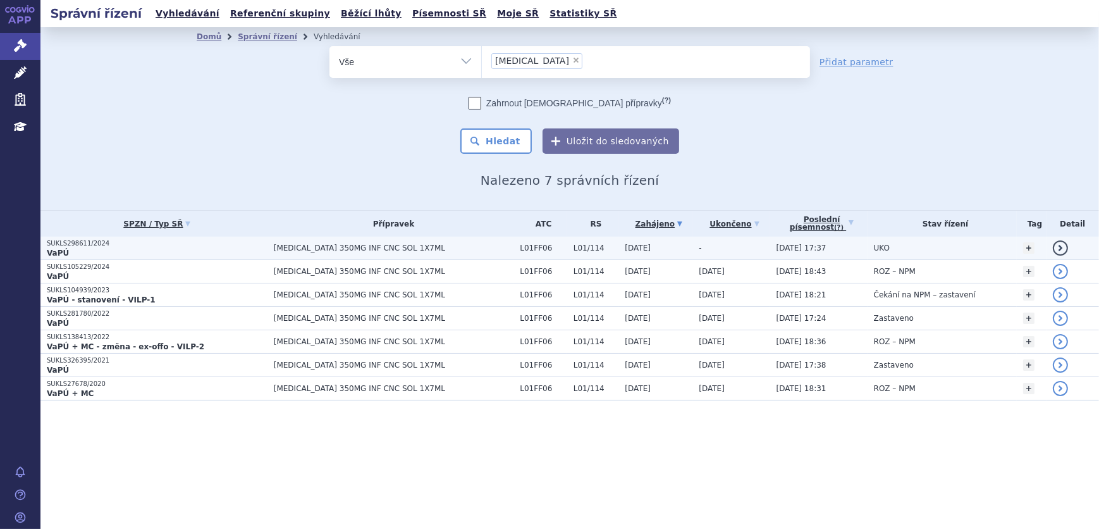
click at [437, 245] on span "[MEDICAL_DATA] 350MG INF CNC SOL 1X7ML" at bounding box center [394, 247] width 240 height 9
